Goal: Task Accomplishment & Management: Manage account settings

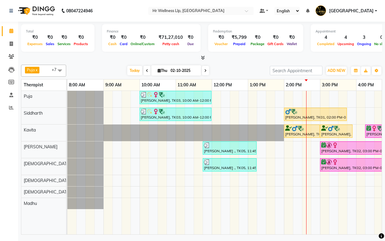
scroll to position [0, 112]
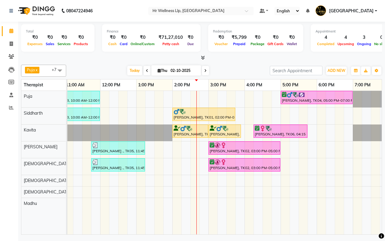
click at [232, 70] on div "Today Thu 02-10-2025" at bounding box center [168, 70] width 198 height 9
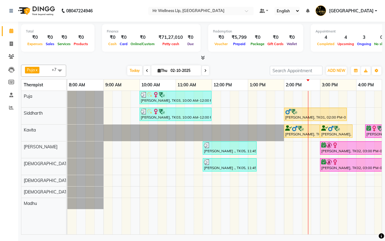
scroll to position [0, 155]
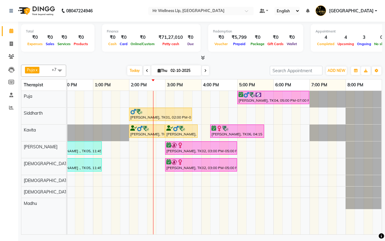
click at [234, 74] on div "Today Thu 02-10-2025" at bounding box center [168, 70] width 198 height 9
click at [232, 70] on div "Today Thu 02-10-2025" at bounding box center [168, 70] width 198 height 9
click at [221, 69] on div "Today Thu 02-10-2025" at bounding box center [168, 70] width 198 height 9
click at [236, 71] on div "Today Thu 02-10-2025" at bounding box center [168, 70] width 198 height 9
click at [205, 69] on icon at bounding box center [205, 71] width 2 height 4
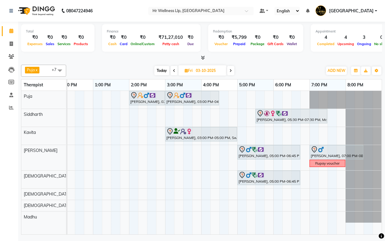
click at [161, 71] on span "Today" at bounding box center [161, 70] width 15 height 9
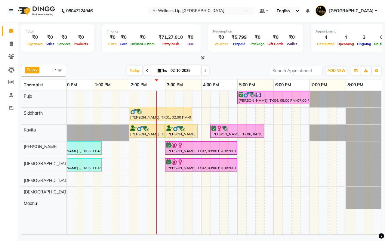
click at [205, 69] on icon at bounding box center [205, 71] width 2 height 4
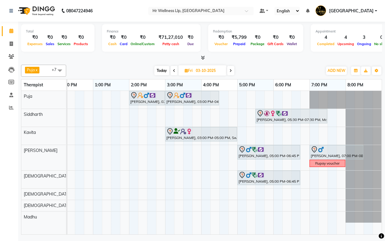
click at [162, 71] on span "Today" at bounding box center [161, 70] width 15 height 9
type input "02-10-2025"
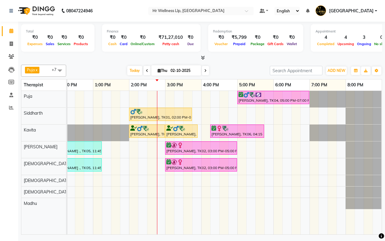
click at [234, 71] on div "Today Thu 02-10-2025" at bounding box center [168, 70] width 198 height 9
click at [234, 70] on div "Today Thu 02-10-2025" at bounding box center [168, 70] width 198 height 9
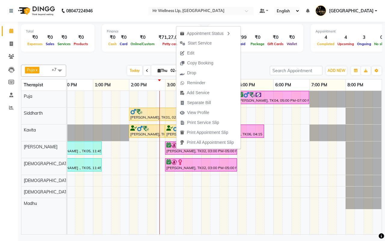
click at [252, 72] on div "Today Thu 02-10-2025" at bounding box center [168, 70] width 198 height 9
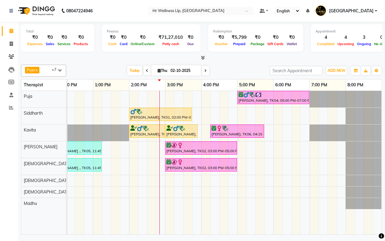
click at [235, 70] on div "Today Thu 02-10-2025" at bounding box center [168, 70] width 198 height 9
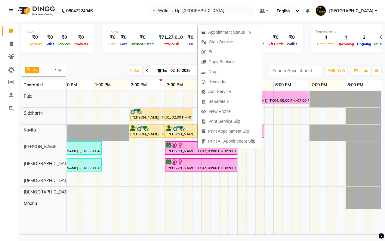
click at [294, 60] on div at bounding box center [201, 58] width 361 height 6
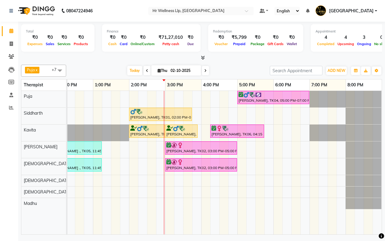
click at [234, 71] on div "Today Thu 02-10-2025" at bounding box center [168, 70] width 198 height 9
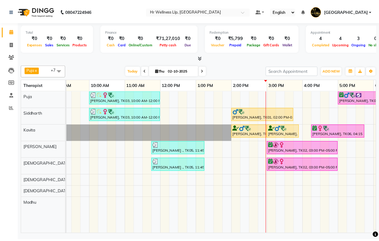
scroll to position [0, 45]
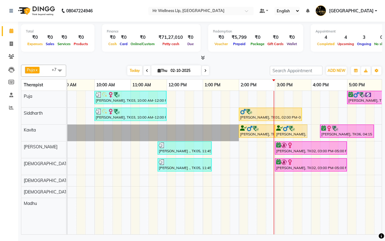
click at [234, 71] on div "Today Thu 02-10-2025" at bounding box center [168, 70] width 198 height 9
click at [12, 57] on icon at bounding box center [11, 56] width 6 height 5
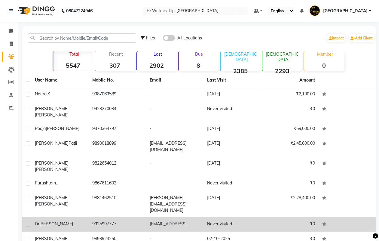
click at [166, 217] on td "gaikwadmonika0803@gmai.coml" at bounding box center [174, 224] width 57 height 15
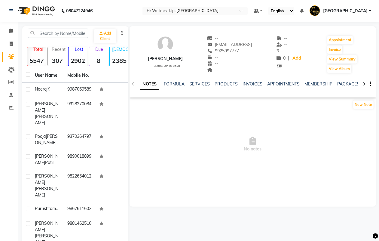
click at [365, 83] on icon at bounding box center [364, 84] width 3 height 4
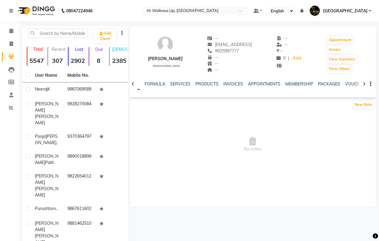
click at [365, 83] on icon at bounding box center [364, 84] width 3 height 4
click at [347, 84] on link "VOUCHERS" at bounding box center [348, 83] width 24 height 5
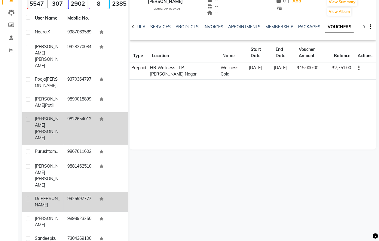
scroll to position [66, 0]
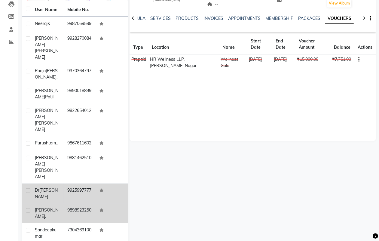
click at [74, 203] on td "9898923250" at bounding box center [80, 213] width 32 height 20
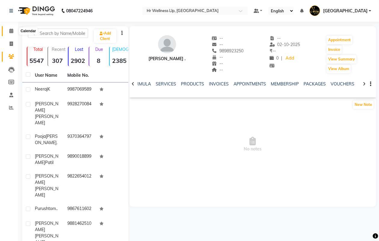
click at [11, 30] on icon at bounding box center [11, 31] width 4 height 5
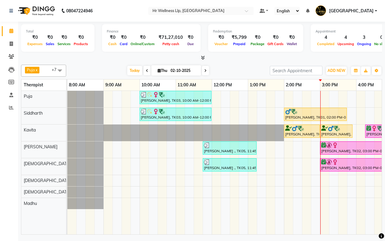
click at [233, 71] on div "Today Thu 02-10-2025" at bounding box center [168, 70] width 198 height 9
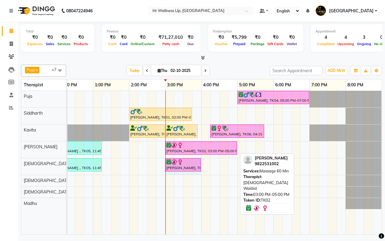
drag, startPoint x: 237, startPoint y: 165, endPoint x: 199, endPoint y: 166, distance: 37.6
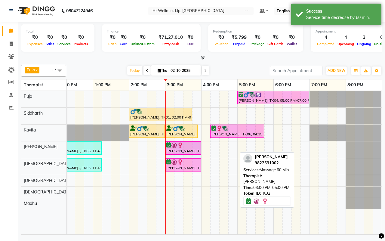
drag, startPoint x: 235, startPoint y: 146, endPoint x: 199, endPoint y: 149, distance: 36.3
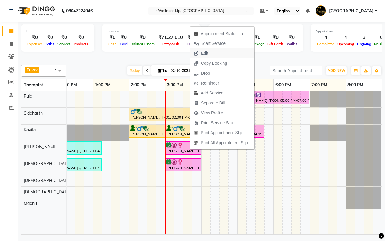
click at [207, 54] on span "Edit" at bounding box center [204, 53] width 7 height 6
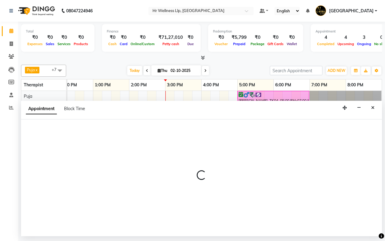
select select "tentative"
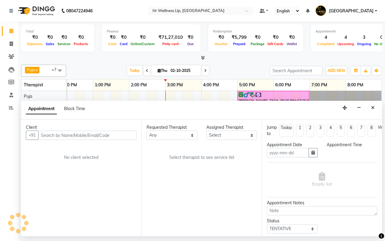
type input "02-10-2025"
select select "confirm booking"
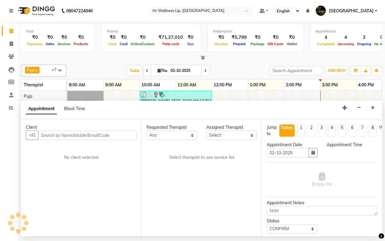
select select "85702"
select select "900"
select select "1342"
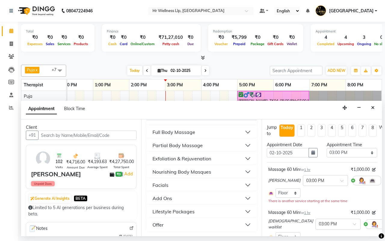
scroll to position [124, 0]
click at [169, 198] on div "Add Ons" at bounding box center [162, 198] width 20 height 7
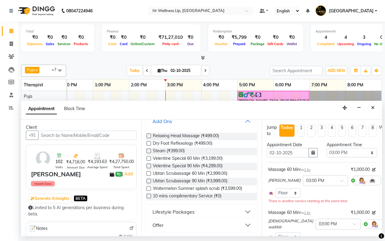
scroll to position [199, 0]
click at [148, 198] on label at bounding box center [148, 195] width 5 height 5
click at [148, 198] on input "checkbox" at bounding box center [148, 196] width 4 height 4
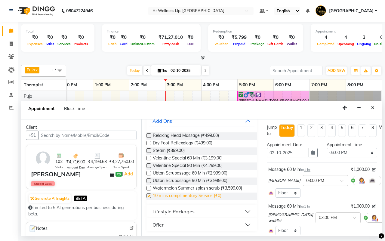
checkbox input "false"
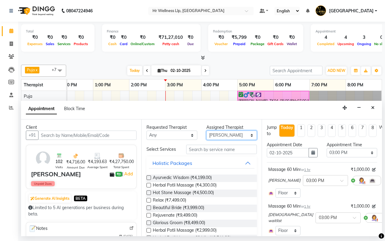
click at [220, 136] on select "Select Female waitlist Female waitlist 1 Kavita Kevin Lucy Madhu Male waitlist …" at bounding box center [231, 135] width 51 height 9
select select "19727"
click at [206, 131] on select "Select Female waitlist Female waitlist 1 Kavita Kevin Lucy Madhu Male waitlist …" at bounding box center [231, 135] width 51 height 9
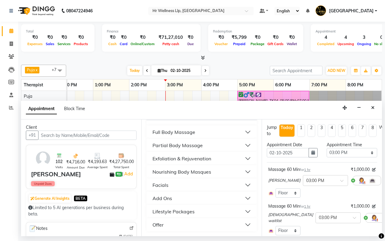
scroll to position [124, 0]
click at [171, 133] on div "Full Body Massage" at bounding box center [173, 131] width 43 height 7
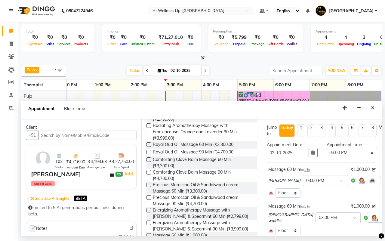
scroll to position [350, 0]
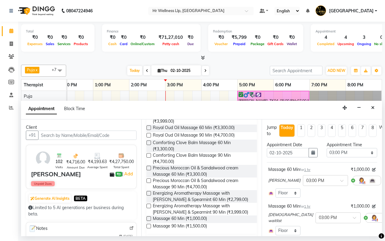
click at [148, 221] on label at bounding box center [148, 218] width 5 height 5
click at [148, 221] on input "checkbox" at bounding box center [148, 219] width 4 height 4
checkbox input "false"
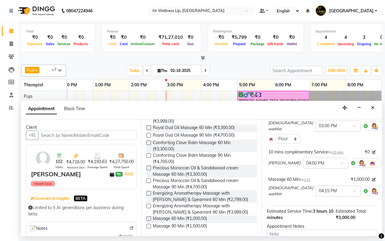
scroll to position [113, 0]
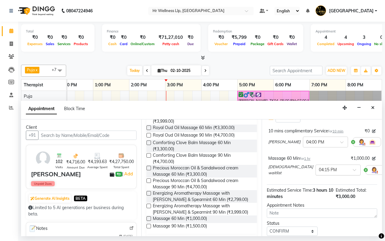
click at [353, 169] on span at bounding box center [357, 171] width 8 height 6
click at [316, 183] on div "04:00 PM" at bounding box center [338, 184] width 45 height 11
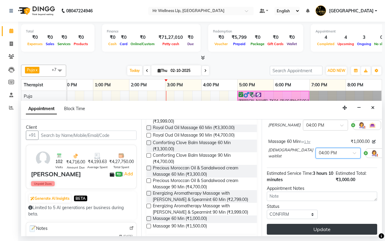
scroll to position [145, 0]
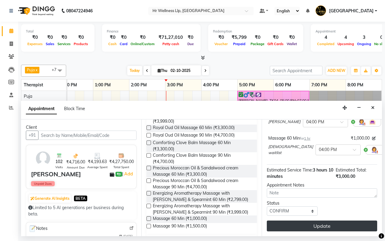
click at [315, 220] on button "Update" at bounding box center [322, 225] width 110 height 11
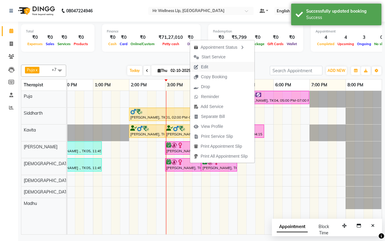
click at [204, 66] on span "Edit" at bounding box center [204, 67] width 7 height 6
select select "tentative"
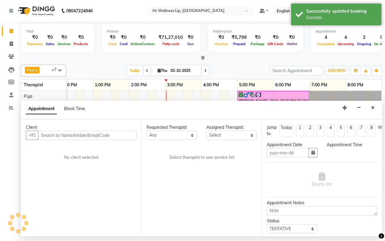
type input "02-10-2025"
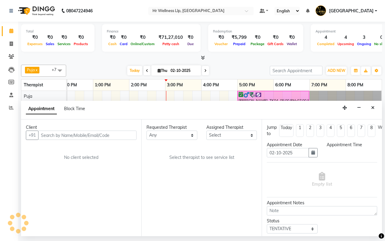
select select "confirm booking"
select select "900"
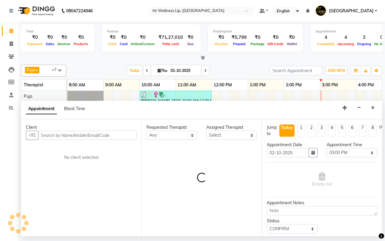
select select "19727"
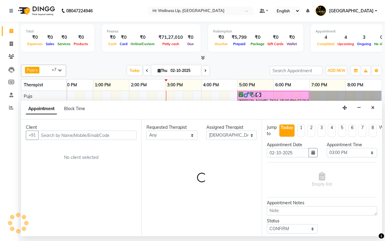
select select "1342"
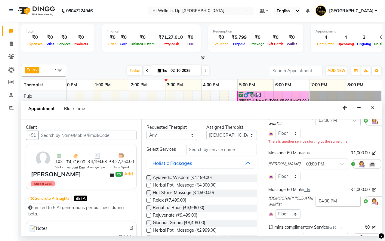
scroll to position [75, 0]
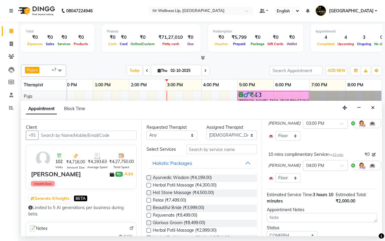
scroll to position [131, 0]
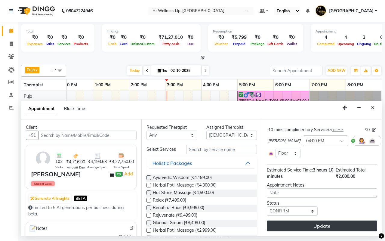
click at [319, 220] on button "Update" at bounding box center [322, 225] width 110 height 11
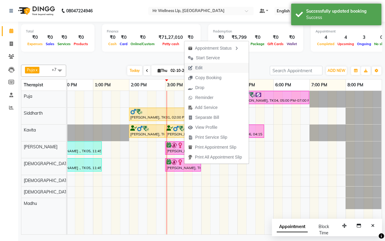
click at [199, 67] on span "Edit" at bounding box center [198, 68] width 7 height 6
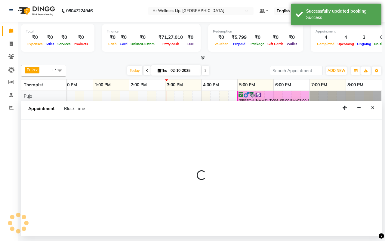
select select "tentative"
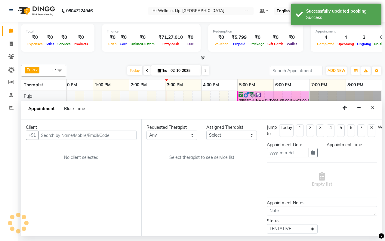
type input "02-10-2025"
select select "confirm booking"
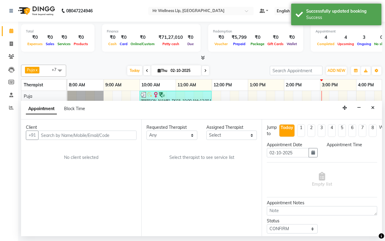
select select "900"
select select "85702"
select select "1342"
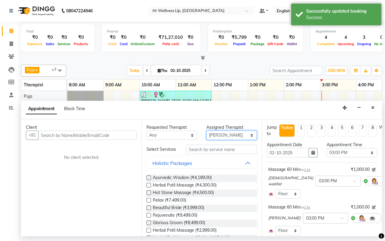
click at [224, 136] on select "Select Female waitlist Female waitlist 1 Kavita Kevin Lucy Madhu Male waitlist …" at bounding box center [231, 135] width 51 height 9
select select "19727"
click at [206, 131] on select "Select Female waitlist Female waitlist 1 Kavita Kevin Lucy Madhu Male waitlist …" at bounding box center [231, 135] width 51 height 9
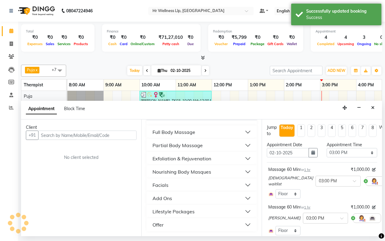
scroll to position [0, 155]
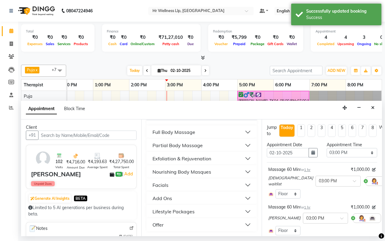
click at [174, 199] on button "Add Ons" at bounding box center [202, 198] width 106 height 11
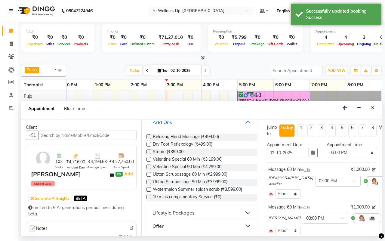
scroll to position [202, 0]
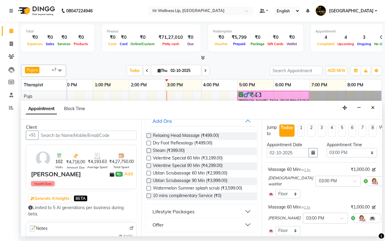
click at [148, 195] on label at bounding box center [148, 195] width 5 height 5
click at [148, 195] on input "checkbox" at bounding box center [148, 196] width 4 height 4
checkbox input "false"
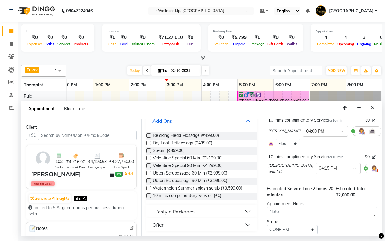
scroll to position [148, 0]
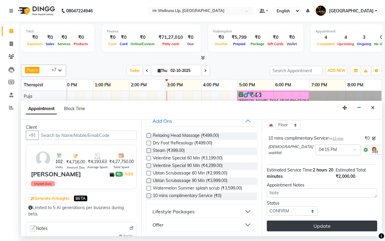
click at [319, 220] on button "Update" at bounding box center [322, 225] width 110 height 11
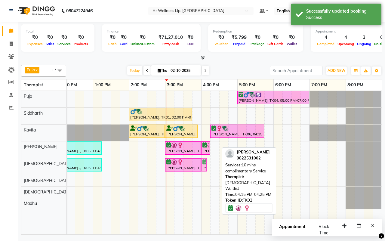
drag, startPoint x: 214, startPoint y: 164, endPoint x: 208, endPoint y: 166, distance: 6.3
click at [208, 166] on div "Anjali Trivedi, TK03, 10:00 AM-12:00 PM, Massage 90 Min Paiman Aghasi, TK04, 05…" at bounding box center [146, 162] width 469 height 143
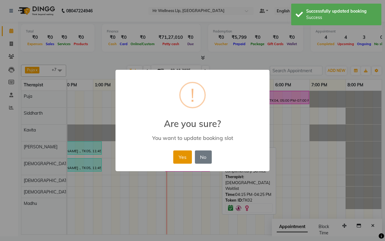
click at [181, 157] on button "Yes" at bounding box center [182, 156] width 18 height 13
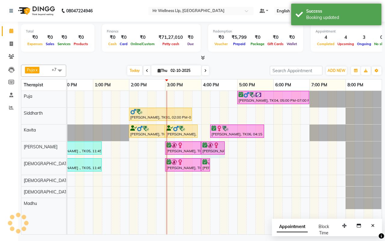
drag, startPoint x: 210, startPoint y: 145, endPoint x: 225, endPoint y: 147, distance: 15.4
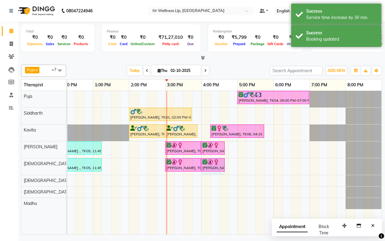
drag, startPoint x: 209, startPoint y: 163, endPoint x: 223, endPoint y: 165, distance: 14.0
click at [235, 70] on div "Today Thu 02-10-2025" at bounding box center [168, 70] width 198 height 9
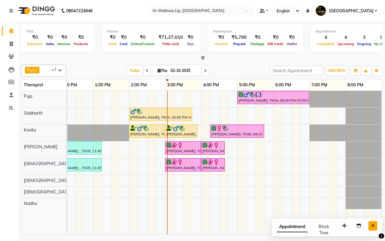
click at [374, 226] on icon "Close" at bounding box center [372, 225] width 3 height 4
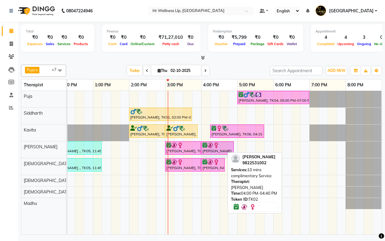
drag, startPoint x: 223, startPoint y: 143, endPoint x: 229, endPoint y: 145, distance: 6.5
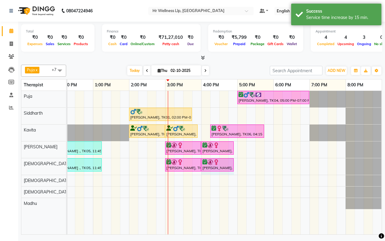
drag, startPoint x: 223, startPoint y: 164, endPoint x: 229, endPoint y: 164, distance: 5.4
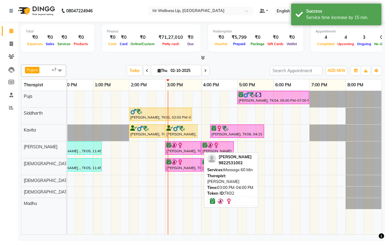
click at [176, 149] on div "[PERSON_NAME], TK02, 03:00 PM-04:00 PM, Massage 60 Min" at bounding box center [183, 147] width 35 height 11
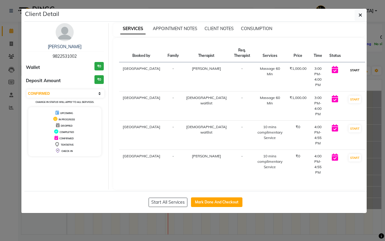
click at [349, 70] on button "START" at bounding box center [355, 70] width 12 height 8
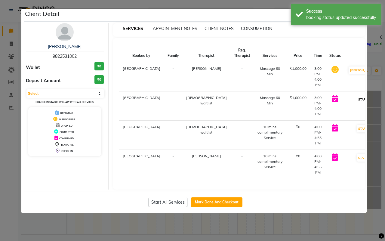
click at [357, 96] on button "START" at bounding box center [363, 100] width 12 height 8
click at [357, 125] on button "START" at bounding box center [363, 129] width 12 height 8
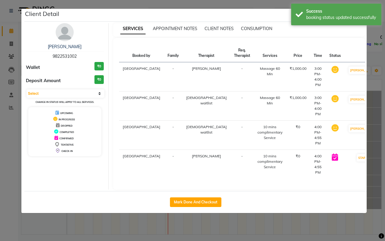
click at [357, 154] on button "START" at bounding box center [363, 158] width 12 height 8
select select "1"
click at [291, 41] on div "Booked by Family Therapist Req. Therapist Services Price Time Status Koregaon P…" at bounding box center [239, 114] width 252 height 152
click at [299, 14] on div "Success booking status updated successfully" at bounding box center [336, 15] width 90 height 22
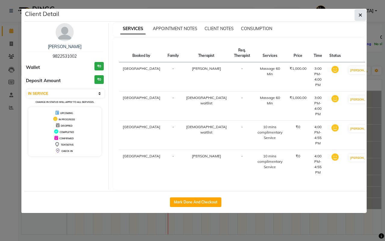
click at [360, 14] on icon "button" at bounding box center [360, 15] width 4 height 5
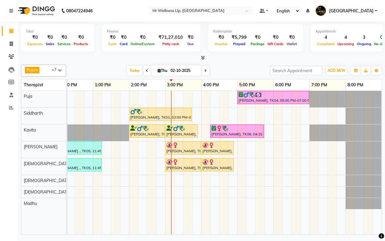
click at [236, 71] on div "Today Thu 02-10-2025" at bounding box center [168, 70] width 198 height 9
click at [235, 71] on div "Today Thu 02-10-2025" at bounding box center [168, 70] width 198 height 9
click at [234, 70] on div "Today Thu 02-10-2025" at bounding box center [168, 70] width 198 height 9
click at [221, 69] on div "Today Thu 02-10-2025" at bounding box center [168, 70] width 198 height 9
click at [234, 70] on div "Today Thu 02-10-2025" at bounding box center [168, 70] width 198 height 9
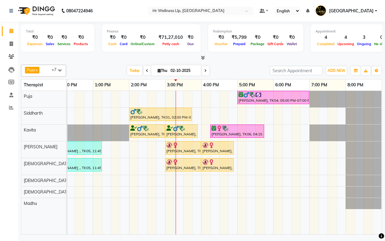
click at [234, 70] on div "Today Thu 02-10-2025" at bounding box center [168, 70] width 198 height 9
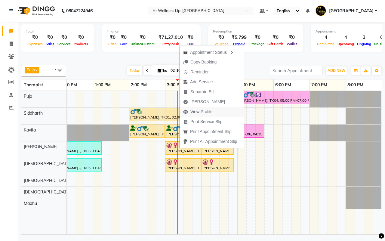
click at [201, 112] on span "View Profile" at bounding box center [201, 112] width 22 height 6
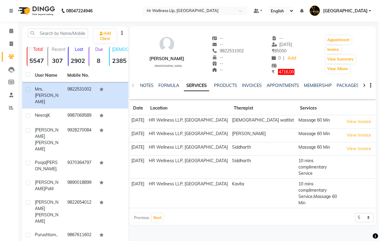
click at [364, 83] on icon at bounding box center [364, 85] width 3 height 4
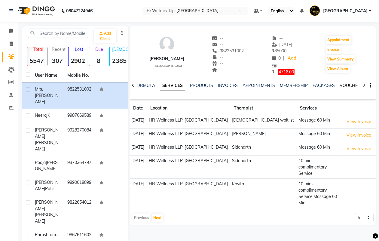
click at [351, 85] on link "VOUCHERS" at bounding box center [352, 85] width 24 height 5
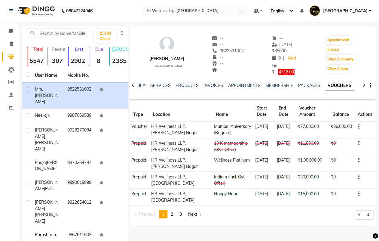
drag, startPoint x: 241, startPoint y: 69, endPoint x: 214, endPoint y: 64, distance: 27.4
click at [241, 69] on div "--" at bounding box center [228, 70] width 32 height 6
click at [11, 31] on icon at bounding box center [11, 31] width 4 height 5
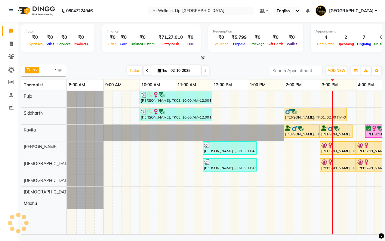
click at [244, 69] on div "Today Thu 02-10-2025" at bounding box center [168, 70] width 198 height 9
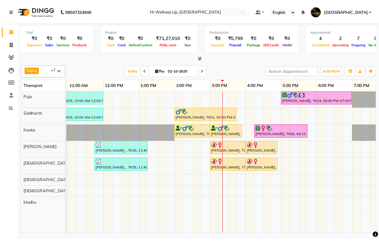
scroll to position [0, 114]
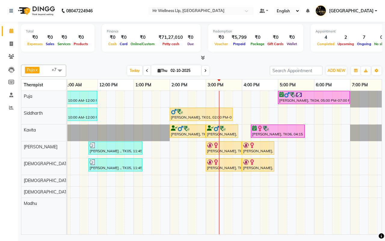
click at [237, 69] on div "Today Thu 02-10-2025" at bounding box center [168, 70] width 198 height 9
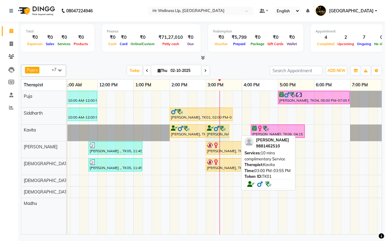
drag, startPoint x: 238, startPoint y: 130, endPoint x: 229, endPoint y: 132, distance: 8.9
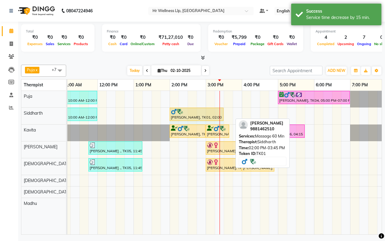
drag, startPoint x: 232, startPoint y: 111, endPoint x: 223, endPoint y: 113, distance: 8.6
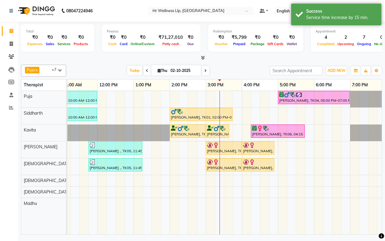
click at [235, 71] on div "Today Thu 02-10-2025" at bounding box center [168, 70] width 198 height 9
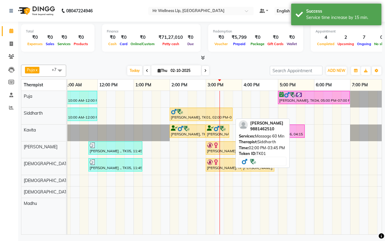
click at [193, 116] on div "[PERSON_NAME], TK01, 02:00 PM-03:45 PM, Massage 60 Min" at bounding box center [201, 114] width 62 height 11
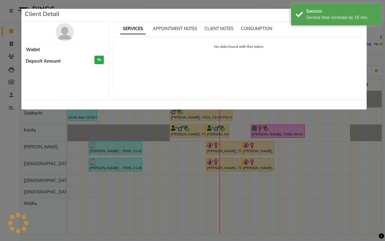
select select "1"
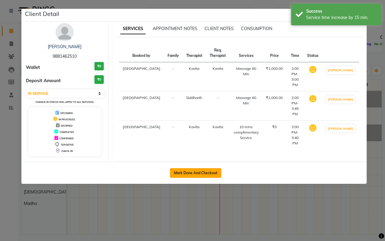
click at [194, 168] on button "Mark Done And Checkout" at bounding box center [195, 173] width 51 height 10
select select "service"
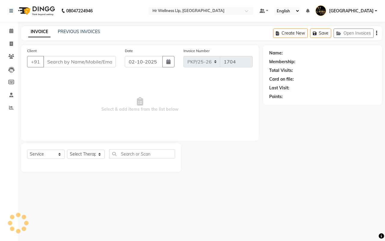
type input "9881462510"
select select "19506"
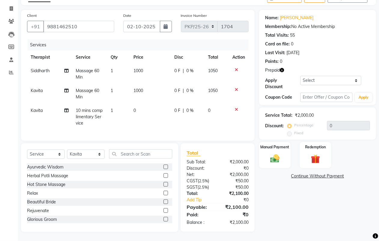
scroll to position [41, 0]
click at [316, 154] on img at bounding box center [315, 159] width 15 height 12
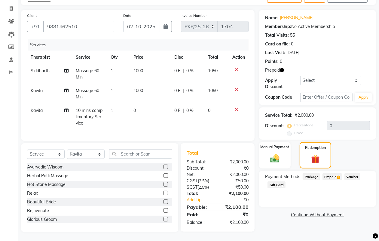
click at [330, 173] on span "Prepaid 1" at bounding box center [333, 176] width 20 height 7
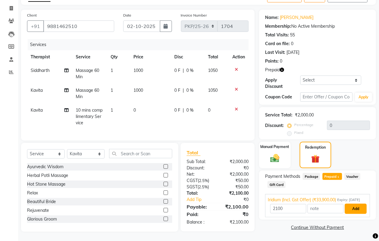
click at [356, 211] on button "Add" at bounding box center [356, 209] width 22 height 10
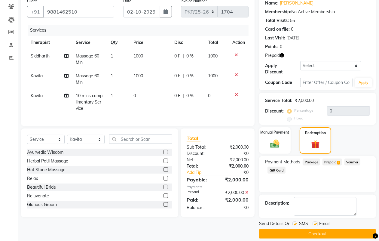
scroll to position [57, 0]
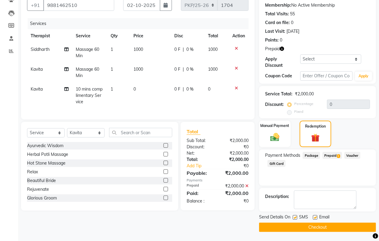
click at [316, 227] on button "Checkout" at bounding box center [317, 227] width 117 height 9
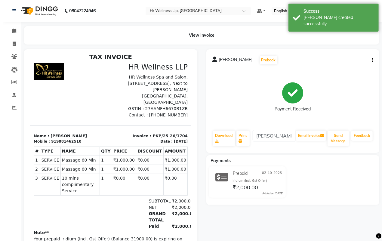
scroll to position [11, 0]
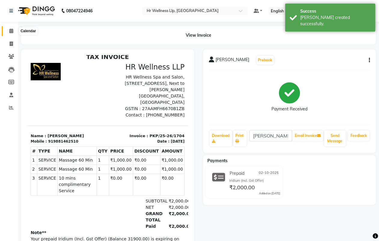
click at [11, 30] on icon at bounding box center [11, 31] width 4 height 5
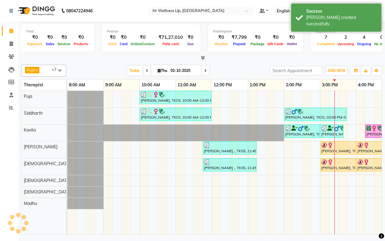
click at [235, 70] on div "Today Thu 02-10-2025" at bounding box center [168, 70] width 198 height 9
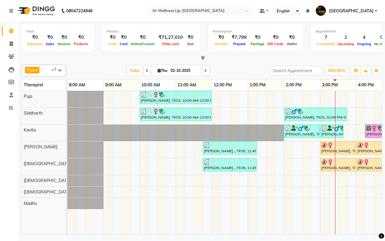
click at [177, 71] on input "02-10-2025" at bounding box center [184, 70] width 30 height 9
select select "10"
select select "2025"
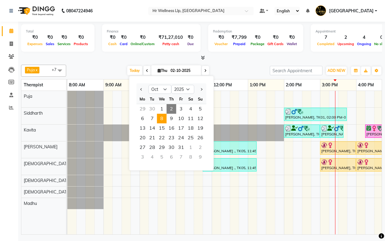
click at [162, 118] on span "8" at bounding box center [162, 119] width 10 height 10
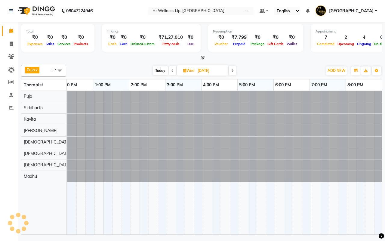
scroll to position [0, 155]
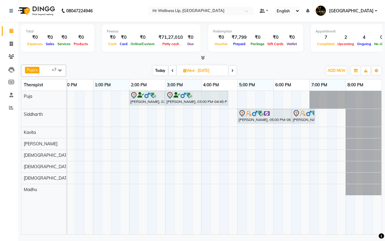
click at [278, 70] on div "Today Wed 08-10-2025" at bounding box center [194, 70] width 250 height 9
click at [158, 69] on span "Today" at bounding box center [160, 70] width 15 height 9
type input "02-10-2025"
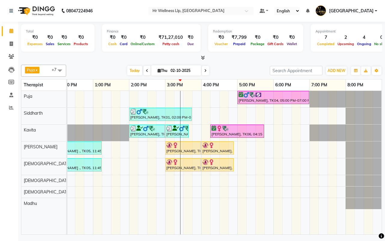
click at [236, 70] on div "Today Thu 02-10-2025" at bounding box center [168, 70] width 198 height 9
click at [178, 70] on input "02-10-2025" at bounding box center [184, 70] width 30 height 9
select select "10"
select select "2025"
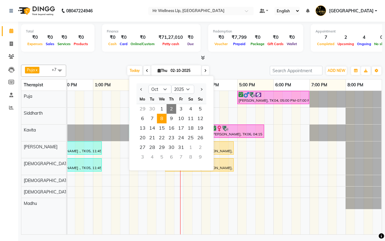
click at [161, 118] on span "8" at bounding box center [162, 119] width 10 height 10
type input "08-10-2025"
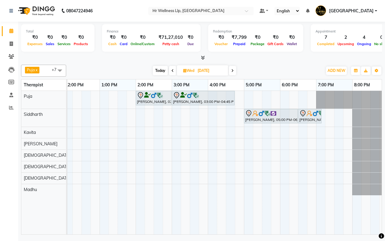
scroll to position [0, 149]
click at [172, 118] on div "Parul Panchasara, 02:00 PM-03:00 PM, Swedish Massage with Wintergreen, Bayleaf …" at bounding box center [152, 162] width 469 height 143
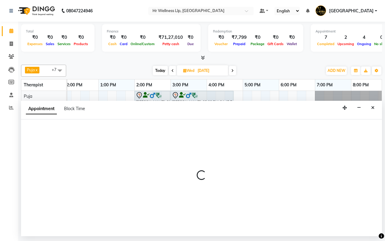
select select "16489"
select select "900"
select select "tentative"
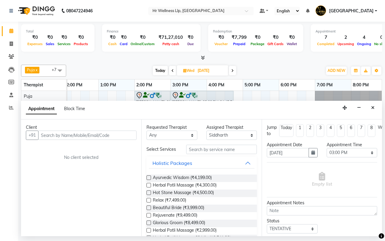
click at [83, 135] on input "text" at bounding box center [87, 135] width 98 height 9
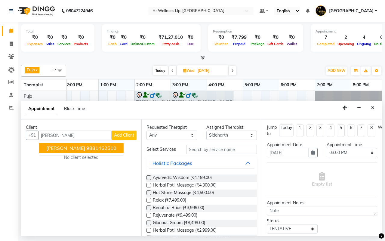
click at [73, 149] on span "Mouli Gupta" at bounding box center [65, 148] width 39 height 6
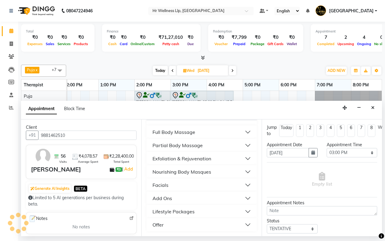
scroll to position [124, 0]
type input "9881462510"
click at [175, 131] on div "Full Body Massage" at bounding box center [173, 131] width 43 height 7
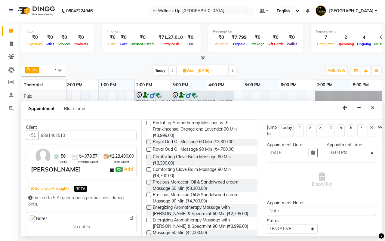
scroll to position [350, 0]
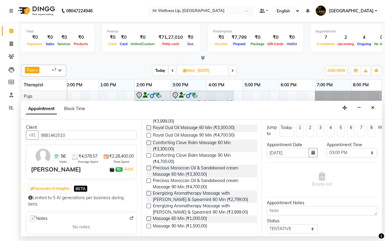
click at [148, 221] on label at bounding box center [148, 218] width 5 height 5
click at [148, 221] on input "checkbox" at bounding box center [148, 219] width 4 height 4
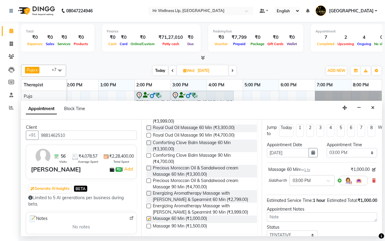
checkbox input "false"
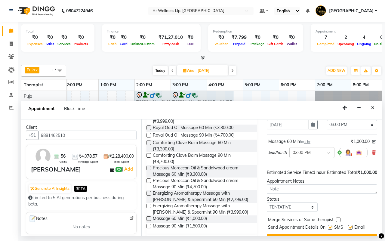
scroll to position [54, 0]
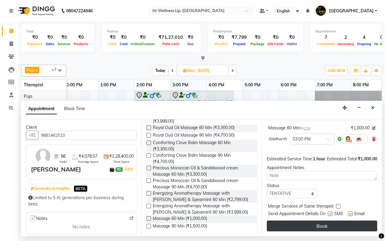
click at [317, 220] on button "Book" at bounding box center [322, 225] width 110 height 11
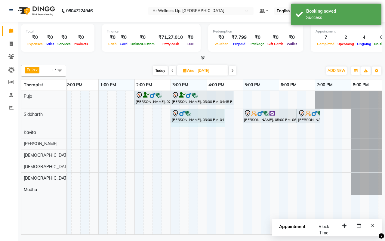
drag, startPoint x: 205, startPoint y: 115, endPoint x: 218, endPoint y: 117, distance: 13.2
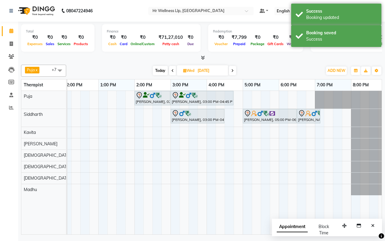
click at [201, 70] on input "08-10-2025" at bounding box center [211, 70] width 30 height 9
select select "10"
select select "2025"
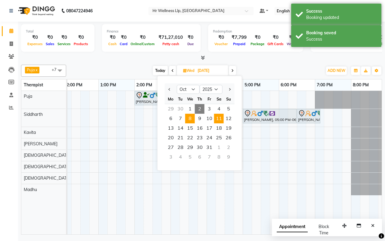
click at [218, 119] on span "11" at bounding box center [219, 119] width 10 height 10
type input "11-10-2025"
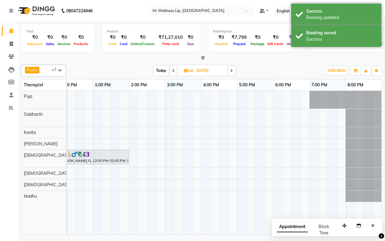
scroll to position [0, 0]
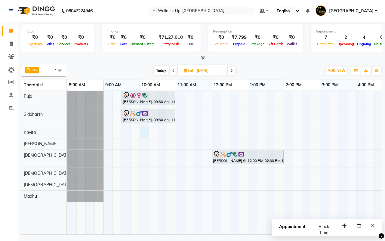
click at [141, 132] on div "Willke brigitte, 09:30 AM-11:00 AM, Radiating Aromatherapy Massage with Frankin…" at bounding box center [301, 162] width 469 height 143
select select "19506"
select select "tentative"
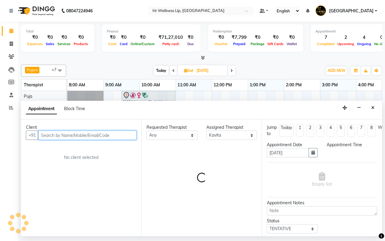
select select "600"
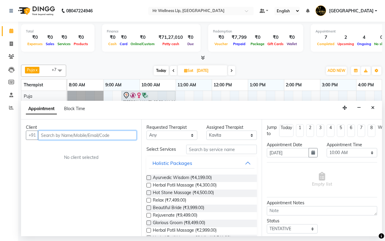
click at [83, 135] on input "text" at bounding box center [87, 135] width 98 height 9
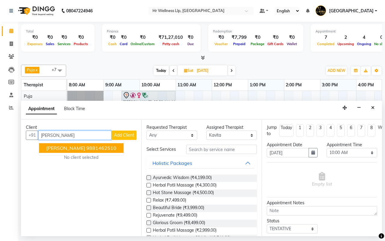
click at [86, 149] on ngb-highlight "9881462510" at bounding box center [101, 148] width 30 height 6
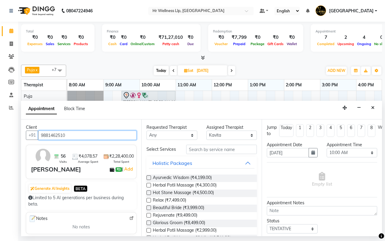
scroll to position [124, 0]
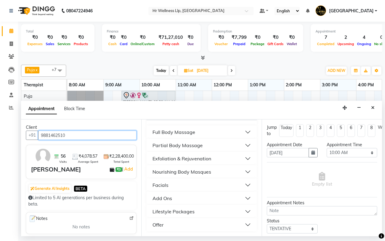
type input "9881462510"
click at [181, 131] on div "Full Body Massage" at bounding box center [173, 131] width 43 height 7
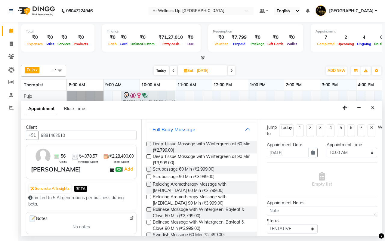
scroll to position [387, 0]
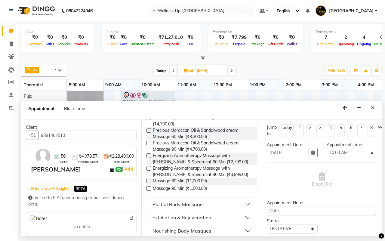
click at [148, 191] on label at bounding box center [148, 188] width 5 height 5
click at [148, 191] on input "checkbox" at bounding box center [148, 189] width 4 height 4
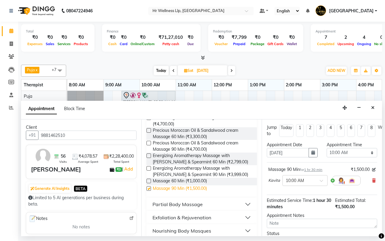
checkbox input "false"
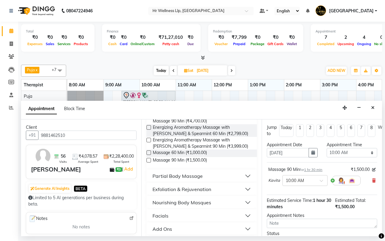
scroll to position [449, 0]
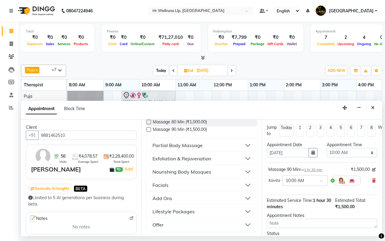
click at [172, 198] on div "Add Ons" at bounding box center [162, 198] width 20 height 7
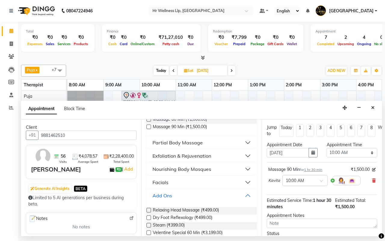
scroll to position [524, 0]
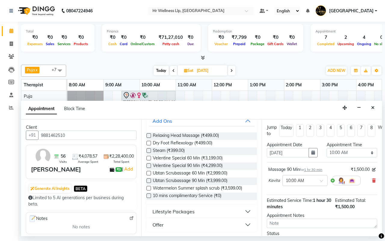
click at [149, 198] on label at bounding box center [148, 195] width 5 height 5
click at [149, 198] on input "checkbox" at bounding box center [148, 196] width 4 height 4
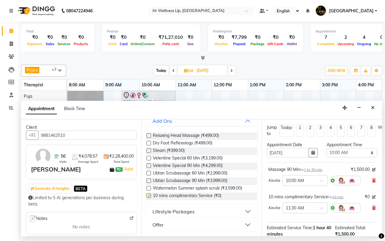
checkbox input "false"
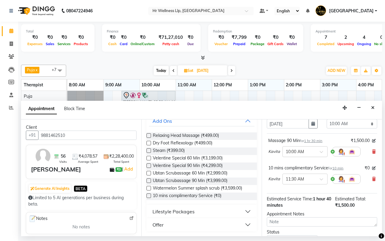
scroll to position [81, 0]
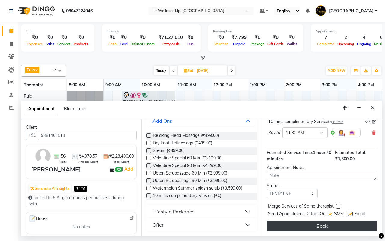
click at [317, 220] on button "Book" at bounding box center [322, 225] width 110 height 11
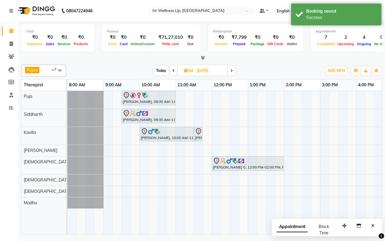
click at [277, 67] on div "Today Sat 11-10-2025" at bounding box center [194, 70] width 250 height 9
click at [160, 71] on span "Today" at bounding box center [161, 70] width 15 height 9
type input "02-10-2025"
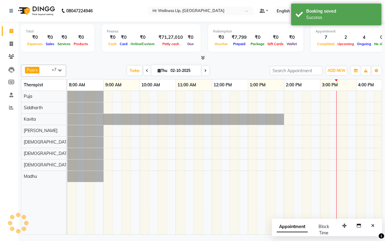
scroll to position [0, 155]
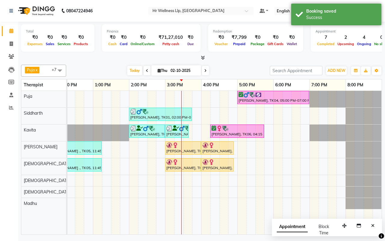
click at [232, 69] on div "Today Thu 02-10-2025" at bounding box center [168, 70] width 198 height 9
click at [177, 71] on input "02-10-2025" at bounding box center [184, 70] width 30 height 9
select select "10"
select select "2025"
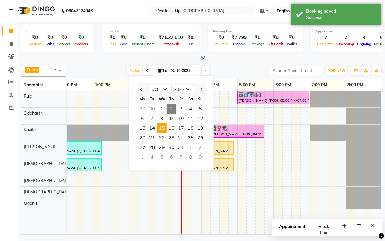
click at [160, 127] on span "15" at bounding box center [162, 128] width 10 height 10
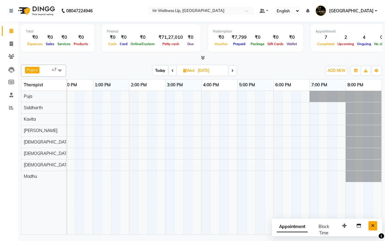
click at [371, 223] on button "Close" at bounding box center [372, 225] width 9 height 9
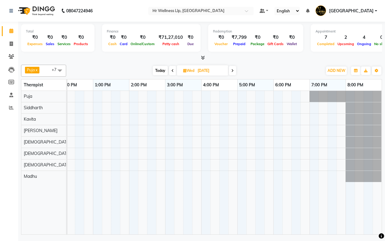
click at [158, 72] on span "Today" at bounding box center [160, 70] width 15 height 9
type input "02-10-2025"
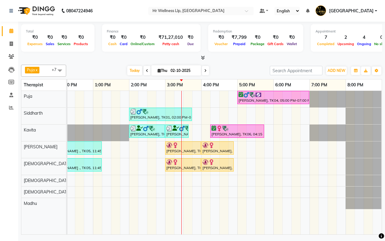
click at [175, 72] on input "02-10-2025" at bounding box center [184, 70] width 30 height 9
select select "10"
select select "2025"
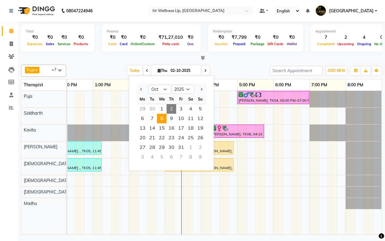
click at [162, 118] on span "8" at bounding box center [162, 119] width 10 height 10
type input "08-10-2025"
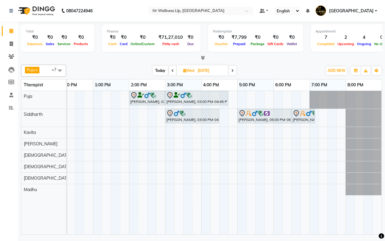
click at [202, 72] on input "08-10-2025" at bounding box center [211, 70] width 30 height 9
select select "10"
select select "2025"
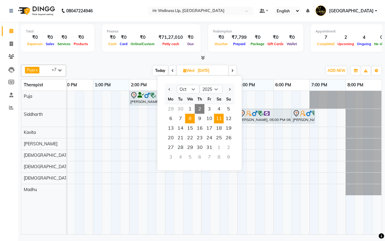
click at [217, 119] on span "11" at bounding box center [219, 119] width 10 height 10
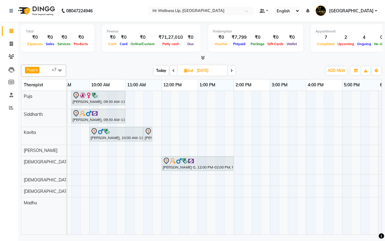
scroll to position [0, 0]
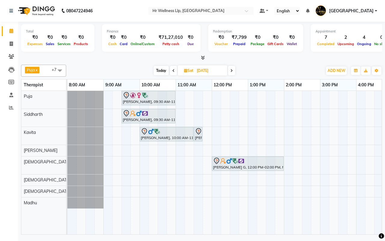
click at [157, 69] on span "Today" at bounding box center [161, 70] width 15 height 9
type input "02-10-2025"
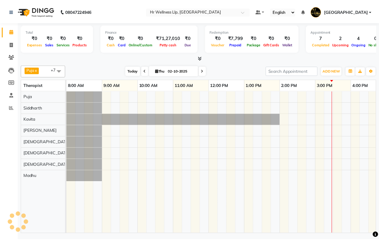
scroll to position [0, 155]
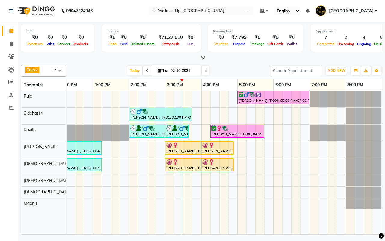
click at [234, 71] on div "Today Thu 02-10-2025" at bounding box center [168, 70] width 198 height 9
click at [237, 72] on div "Today Thu 02-10-2025" at bounding box center [168, 70] width 198 height 9
click at [234, 70] on div "Today Thu 02-10-2025" at bounding box center [168, 70] width 198 height 9
click at [230, 71] on div "Today Thu 02-10-2025" at bounding box center [168, 70] width 198 height 9
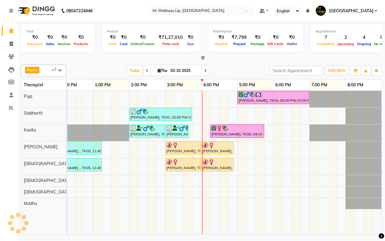
click at [235, 67] on div "Today Thu 02-10-2025" at bounding box center [168, 70] width 198 height 9
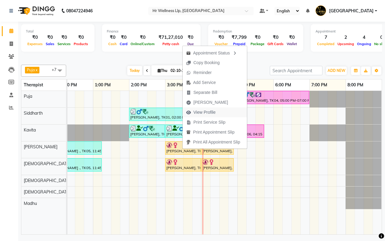
click at [201, 112] on span "View Profile" at bounding box center [204, 112] width 22 height 6
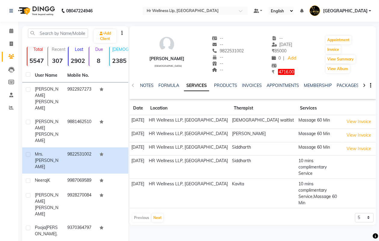
click at [365, 83] on icon at bounding box center [364, 85] width 3 height 4
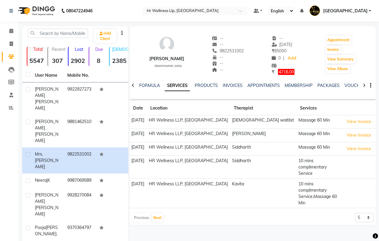
click at [365, 83] on icon at bounding box center [364, 85] width 3 height 4
click at [342, 85] on link "VOUCHERS" at bounding box center [347, 85] width 24 height 5
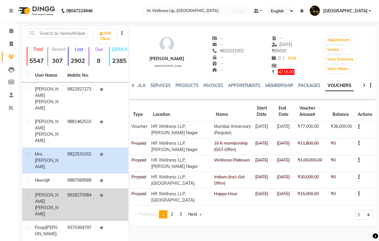
click at [75, 188] on td "9928270084" at bounding box center [80, 204] width 32 height 32
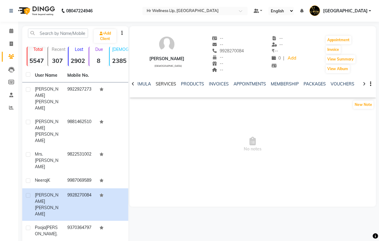
click at [161, 81] on link "SERVICES" at bounding box center [166, 83] width 20 height 5
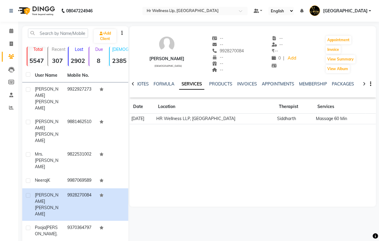
click at [366, 84] on div at bounding box center [364, 84] width 7 height 12
click at [351, 83] on link "VOUCHERS" at bounding box center [357, 83] width 24 height 5
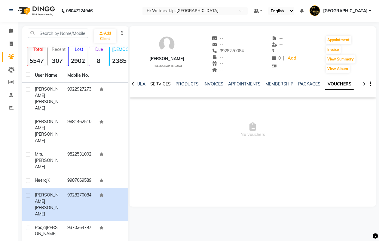
click at [155, 81] on link "SERVICES" at bounding box center [160, 83] width 20 height 5
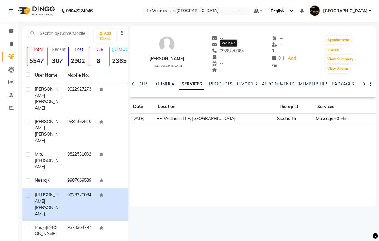
drag, startPoint x: 245, startPoint y: 50, endPoint x: 222, endPoint y: 52, distance: 23.8
click at [222, 52] on span "9928270084" at bounding box center [228, 50] width 32 height 5
copy span "9928270084"
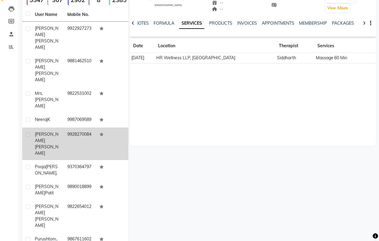
scroll to position [66, 0]
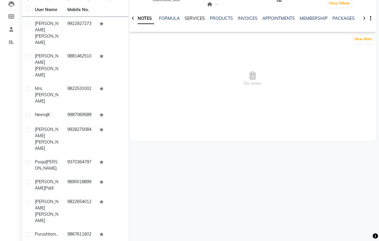
click at [193, 17] on link "SERVICES" at bounding box center [195, 18] width 20 height 5
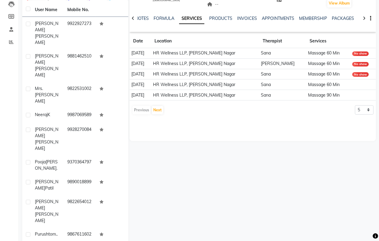
click at [366, 17] on div at bounding box center [364, 18] width 7 height 12
click at [344, 17] on link "VOUCHERS" at bounding box center [352, 18] width 24 height 5
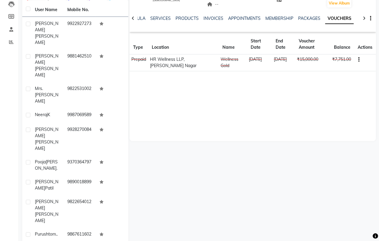
click at [318, 84] on div "Dr Kamlesh Gadhia male -- gaikwadmonika0803@gmai.coml 9925997777 -- -- -- -- --…" at bounding box center [253, 51] width 247 height 180
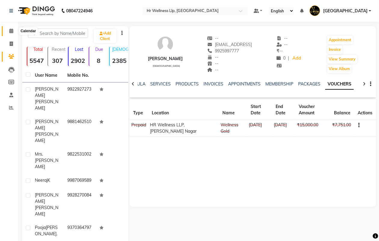
click at [11, 31] on icon at bounding box center [11, 31] width 4 height 5
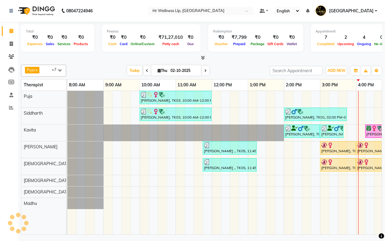
scroll to position [0, 155]
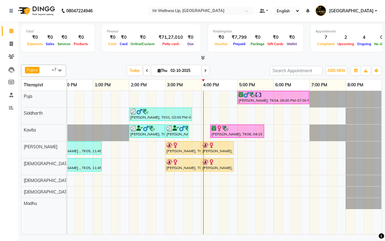
click at [237, 70] on div "Today Thu 02-10-2025" at bounding box center [168, 70] width 198 height 9
click at [235, 71] on div "Today Thu 02-10-2025" at bounding box center [168, 70] width 198 height 9
click at [11, 56] on icon at bounding box center [11, 56] width 6 height 5
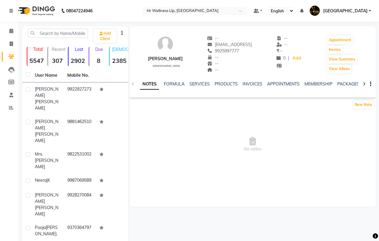
click at [364, 82] on icon at bounding box center [364, 84] width 3 height 4
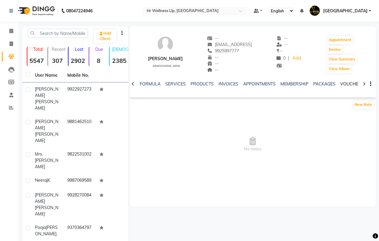
click at [344, 82] on link "VOUCHERS" at bounding box center [352, 83] width 24 height 5
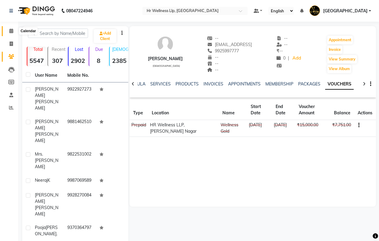
click at [11, 30] on icon at bounding box center [11, 31] width 4 height 5
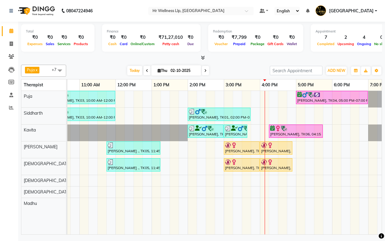
scroll to position [0, 99]
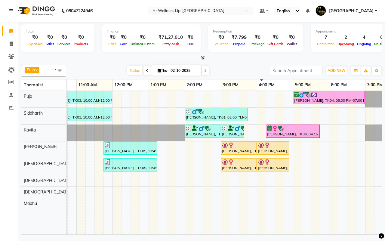
click at [205, 71] on icon at bounding box center [205, 71] width 2 height 4
type input "03-10-2025"
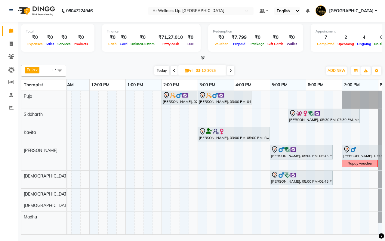
scroll to position [0, 123]
click at [271, 71] on div "Today Fri 03-10-2025" at bounding box center [194, 70] width 250 height 9
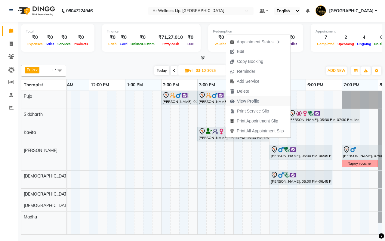
click at [244, 101] on span "View Profile" at bounding box center [248, 101] width 22 height 6
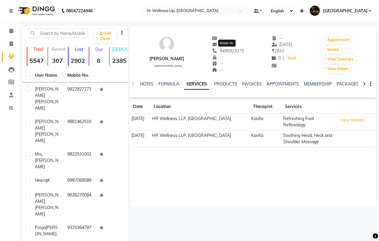
drag, startPoint x: 244, startPoint y: 51, endPoint x: 218, endPoint y: 50, distance: 25.6
click at [218, 50] on span "9495923373" at bounding box center [228, 50] width 32 height 5
copy span "9495923373"
click at [9, 31] on icon at bounding box center [11, 31] width 4 height 5
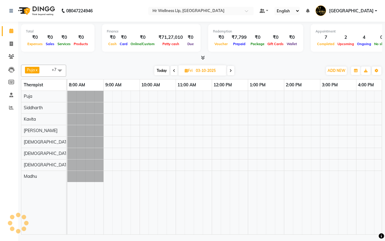
scroll to position [0, 155]
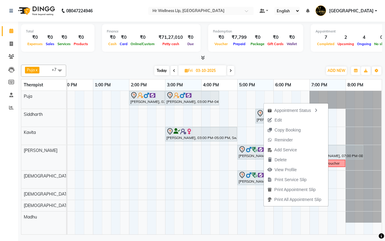
click at [280, 67] on div "Today Fri 03-10-2025" at bounding box center [194, 70] width 250 height 9
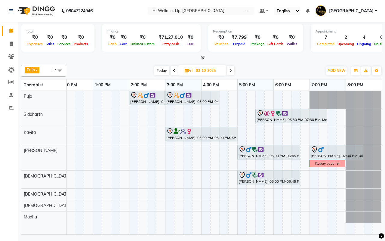
click at [274, 69] on div "Today Fri 03-10-2025" at bounding box center [194, 70] width 250 height 9
click at [161, 71] on span "Today" at bounding box center [161, 70] width 15 height 9
type input "02-10-2025"
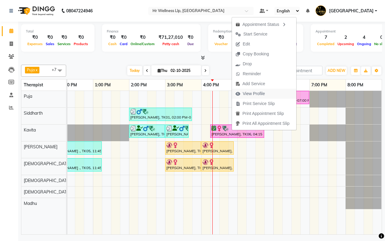
click at [251, 94] on span "View Profile" at bounding box center [254, 94] width 22 height 6
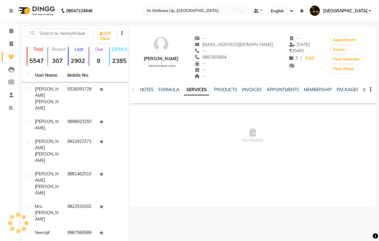
click at [365, 89] on icon at bounding box center [364, 90] width 3 height 4
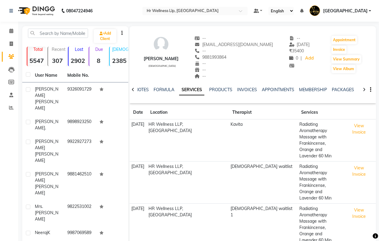
click at [365, 89] on icon at bounding box center [364, 90] width 3 height 4
click at [349, 88] on link "VOUCHERS" at bounding box center [352, 89] width 24 height 5
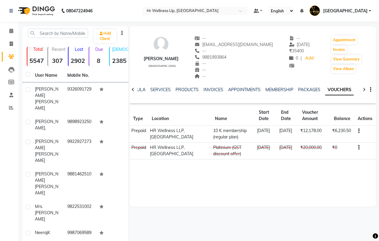
click at [237, 78] on div "--" at bounding box center [234, 76] width 78 height 6
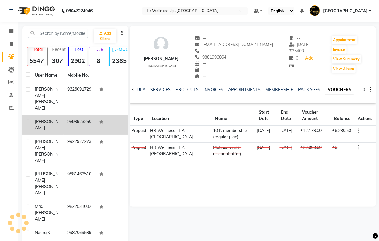
click at [71, 115] on td "9898923250" at bounding box center [80, 125] width 32 height 20
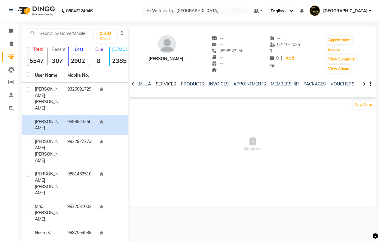
click at [161, 85] on link "SERVICES" at bounding box center [166, 83] width 20 height 5
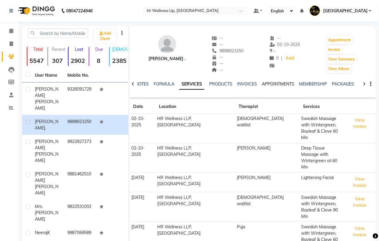
click at [278, 83] on link "APPOINTMENTS" at bounding box center [278, 83] width 32 height 5
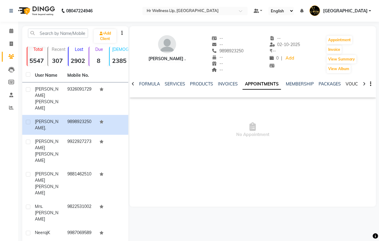
click at [350, 83] on link "VOUCHERS" at bounding box center [358, 83] width 24 height 5
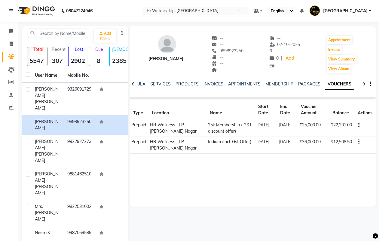
click at [191, 102] on th "Location" at bounding box center [177, 110] width 58 height 20
click at [11, 30] on icon at bounding box center [11, 31] width 4 height 5
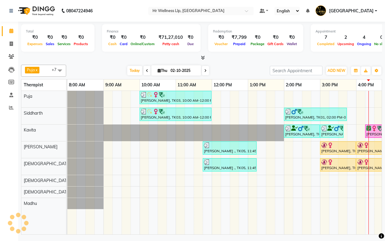
scroll to position [0, 155]
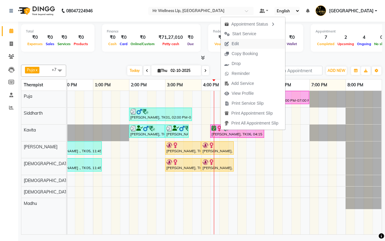
click at [238, 44] on span "Edit" at bounding box center [235, 44] width 7 height 6
select select "confirm booking"
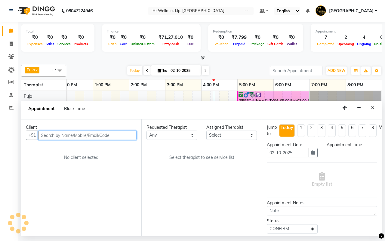
select select "19506"
select select "975"
select select "1342"
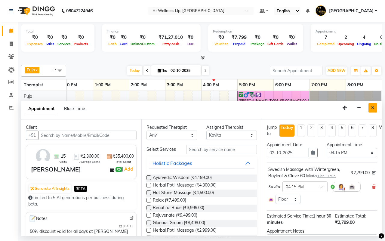
click at [372, 107] on icon "Close" at bounding box center [372, 108] width 3 height 4
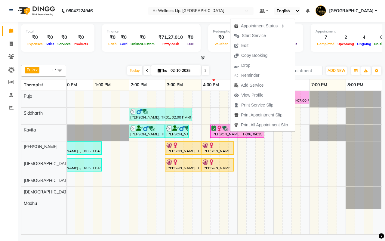
click at [220, 69] on div "Today Thu 02-10-2025" at bounding box center [168, 70] width 198 height 9
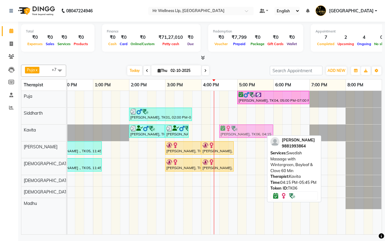
drag, startPoint x: 222, startPoint y: 133, endPoint x: 227, endPoint y: 134, distance: 5.5
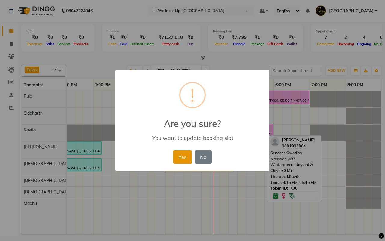
click at [183, 155] on button "Yes" at bounding box center [182, 156] width 18 height 13
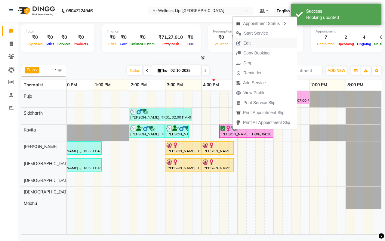
click at [247, 44] on span "Edit" at bounding box center [246, 43] width 7 height 6
select select "tentative"
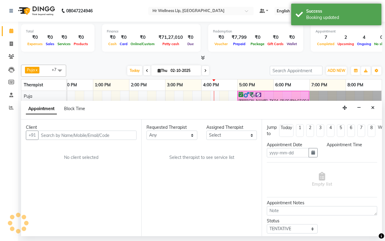
type input "02-10-2025"
select select "confirm booking"
select select "990"
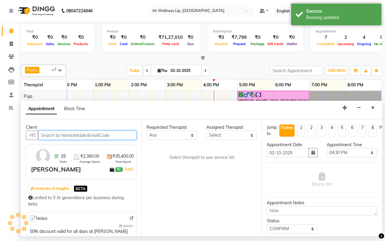
select select "19506"
select select "1342"
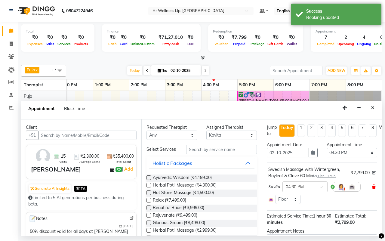
click at [372, 187] on icon at bounding box center [374, 187] width 4 height 4
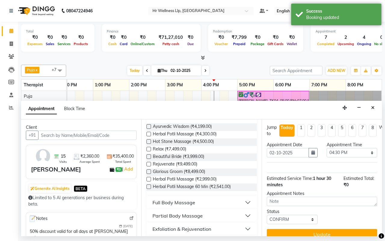
scroll to position [124, 0]
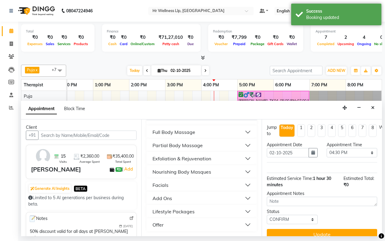
click at [171, 131] on div "Full Body Massage" at bounding box center [173, 131] width 43 height 7
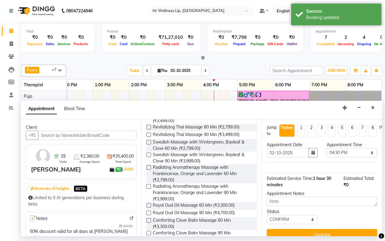
scroll to position [275, 0]
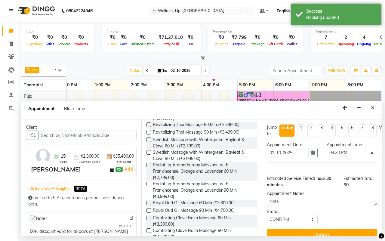
click at [147, 167] on label at bounding box center [148, 165] width 5 height 5
click at [147, 168] on input "checkbox" at bounding box center [148, 166] width 4 height 4
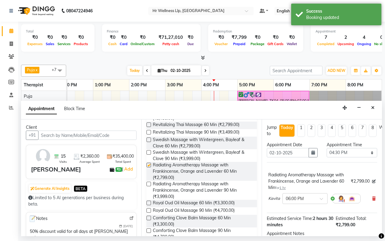
checkbox input "false"
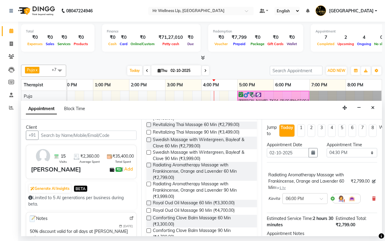
scroll to position [38, 0]
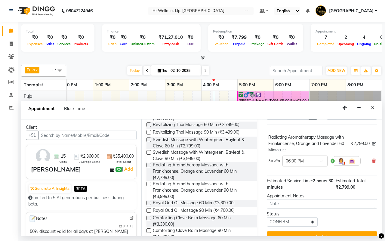
click at [320, 160] on span at bounding box center [324, 163] width 8 height 6
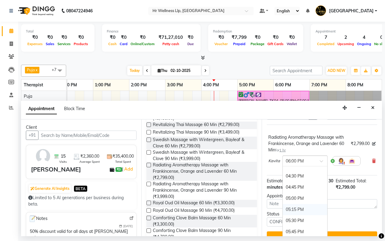
scroll to position [345, 0]
click at [305, 180] on div "04:30 PM" at bounding box center [305, 176] width 45 height 11
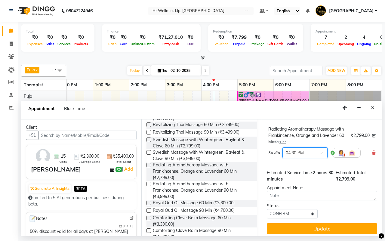
scroll to position [54, 0]
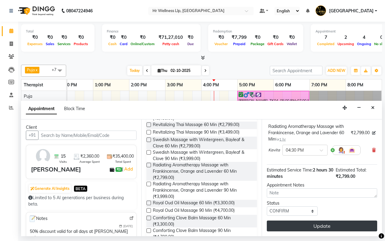
click at [318, 220] on button "Update" at bounding box center [322, 225] width 110 height 11
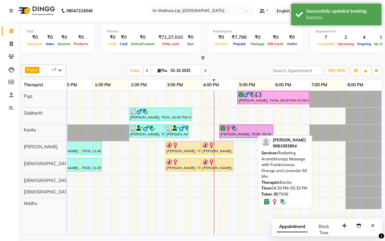
drag, startPoint x: 253, startPoint y: 130, endPoint x: 266, endPoint y: 131, distance: 12.5
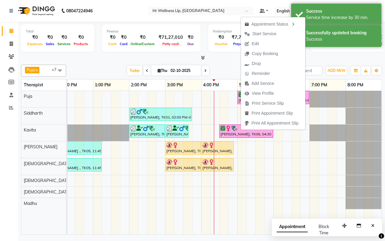
click at [221, 60] on div at bounding box center [201, 58] width 361 height 6
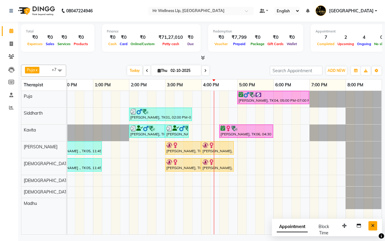
click at [372, 225] on icon "Close" at bounding box center [372, 225] width 3 height 4
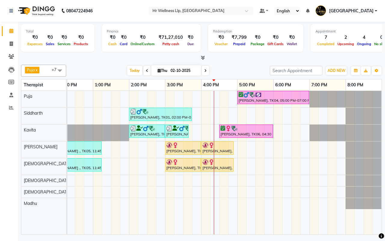
click at [236, 72] on div "Today Thu 02-10-2025" at bounding box center [168, 70] width 198 height 9
click at [205, 70] on icon at bounding box center [205, 71] width 2 height 4
type input "03-10-2025"
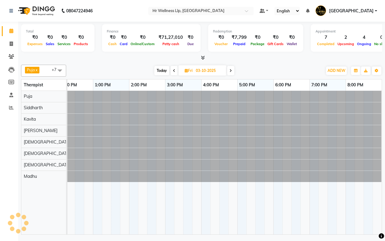
scroll to position [0, 155]
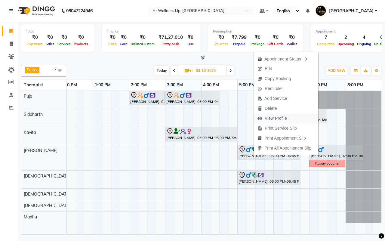
click at [271, 118] on span "View Profile" at bounding box center [276, 118] width 22 height 6
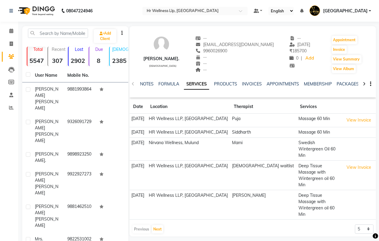
click at [365, 84] on icon at bounding box center [364, 84] width 3 height 4
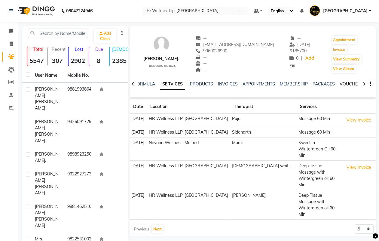
click at [347, 84] on link "VOUCHERS" at bounding box center [352, 83] width 24 height 5
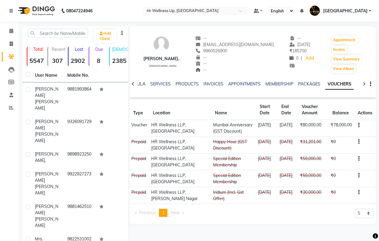
click at [228, 68] on div "--" at bounding box center [234, 70] width 78 height 6
click at [11, 31] on icon at bounding box center [11, 31] width 4 height 5
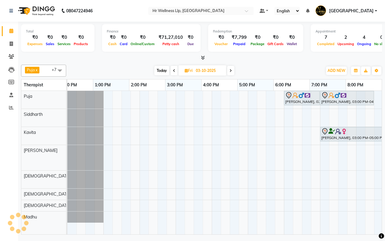
scroll to position [0, 155]
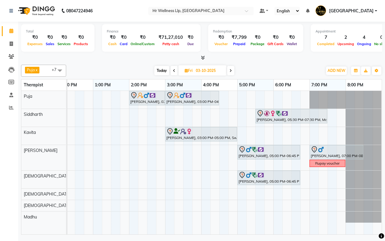
click at [269, 71] on div "Today Fri 03-10-2025" at bounding box center [194, 70] width 250 height 9
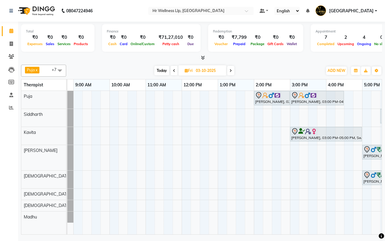
scroll to position [0, 0]
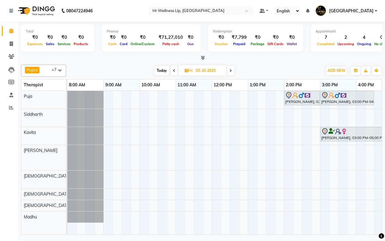
click at [161, 70] on span "Today" at bounding box center [161, 70] width 15 height 9
type input "02-10-2025"
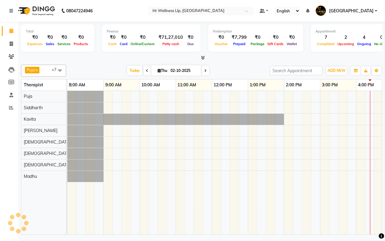
scroll to position [0, 155]
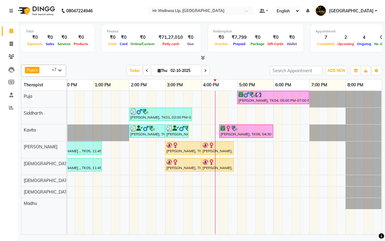
click at [236, 70] on div "Today Thu 02-10-2025" at bounding box center [168, 70] width 198 height 9
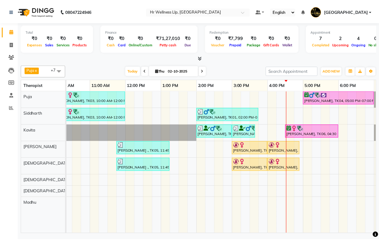
scroll to position [0, 99]
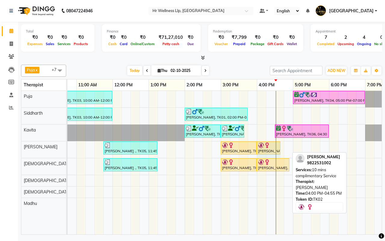
drag, startPoint x: 289, startPoint y: 149, endPoint x: 283, endPoint y: 150, distance: 6.6
click at [283, 150] on div "Anjali Trivedi, TK03, 10:00 AM-12:00 PM, Massage 90 Min Paiman Aghasi, TK04, 05…" at bounding box center [202, 162] width 469 height 143
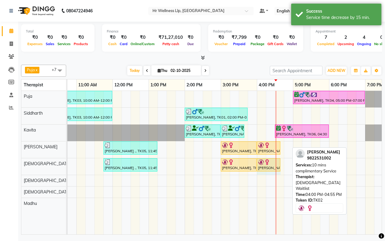
drag, startPoint x: 289, startPoint y: 165, endPoint x: 282, endPoint y: 166, distance: 7.0
click at [282, 166] on div "Anjali Trivedi, TK03, 10:00 AM-12:00 PM, Massage 90 Min Paiman Aghasi, TK04, 05…" at bounding box center [202, 162] width 469 height 143
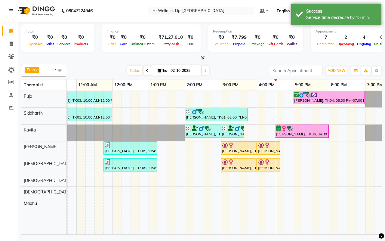
click at [234, 72] on div "Today Thu 02-10-2025" at bounding box center [168, 70] width 198 height 9
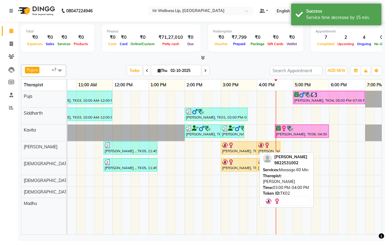
click at [241, 150] on div "[PERSON_NAME], TK02, 03:00 PM-04:00 PM, Massage 60 Min" at bounding box center [238, 147] width 35 height 11
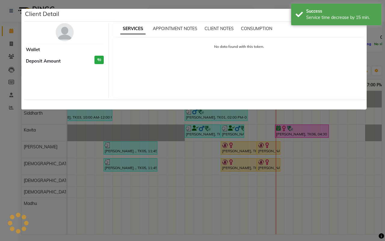
select select "1"
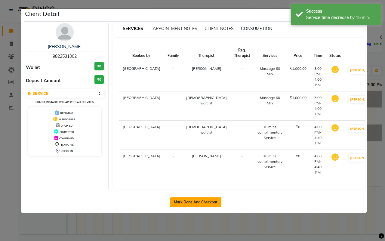
click at [187, 197] on button "Mark Done And Checkout" at bounding box center [195, 202] width 51 height 10
select select "service"
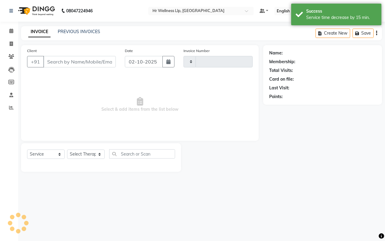
type input "1705"
select select "4295"
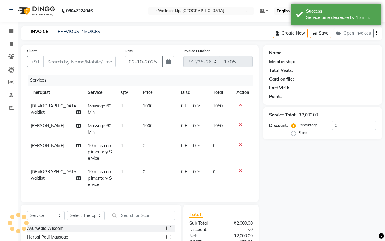
type input "9822531002"
select select "19727"
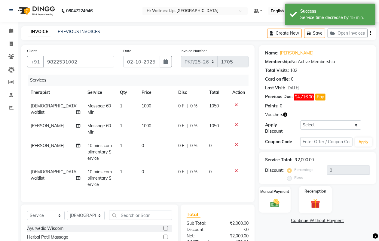
click at [315, 205] on img at bounding box center [315, 204] width 15 height 12
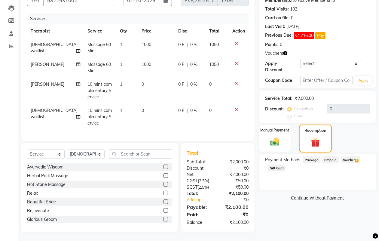
scroll to position [67, 0]
click at [346, 156] on span "Voucher 1" at bounding box center [350, 159] width 19 height 7
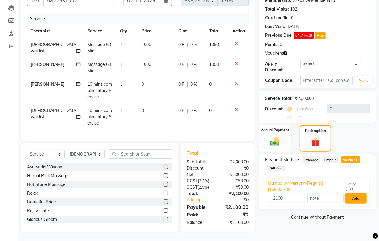
click at [354, 193] on button "Add" at bounding box center [356, 198] width 22 height 10
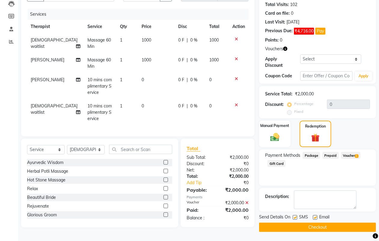
click at [317, 227] on button "Checkout" at bounding box center [317, 227] width 117 height 9
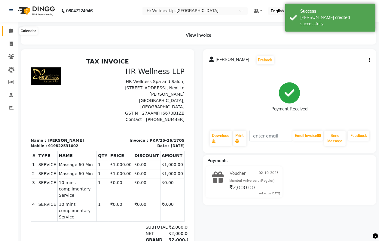
click at [11, 29] on icon at bounding box center [11, 31] width 4 height 5
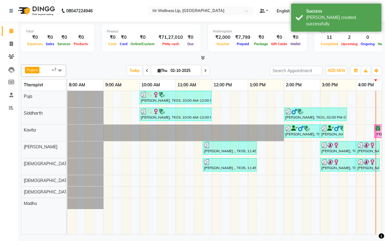
scroll to position [0, 155]
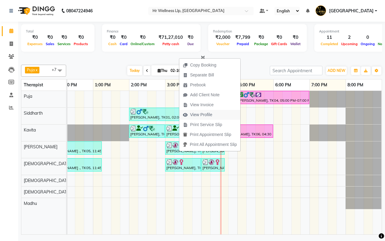
click at [200, 115] on span "View Profile" at bounding box center [201, 115] width 22 height 6
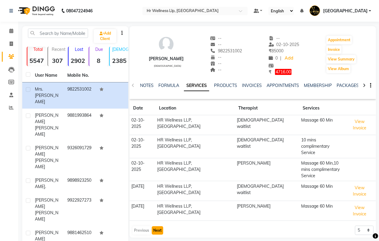
click at [157, 226] on button "Next" at bounding box center [157, 230] width 11 height 8
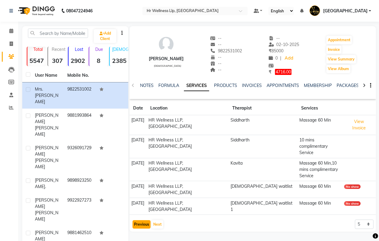
click at [139, 220] on button "Previous" at bounding box center [142, 224] width 18 height 8
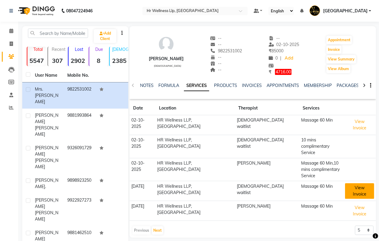
click at [347, 183] on button "View Invoice" at bounding box center [359, 191] width 29 height 16
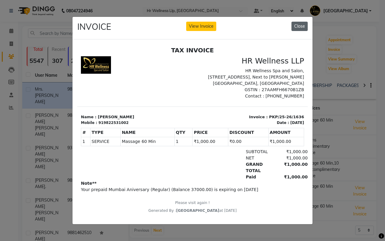
click at [299, 23] on button "Close" at bounding box center [299, 26] width 16 height 9
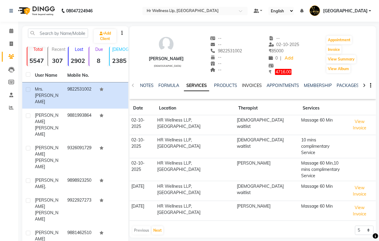
click at [250, 84] on link "INVOICES" at bounding box center [252, 85] width 20 height 5
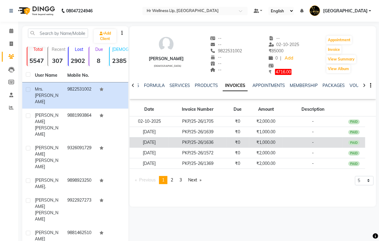
click at [276, 143] on td "₹1,000.00" at bounding box center [266, 142] width 34 height 11
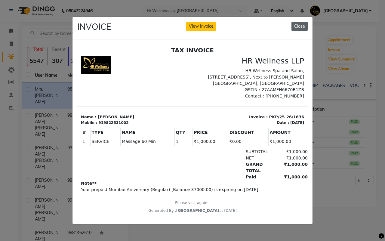
click at [298, 25] on button "Close" at bounding box center [299, 26] width 16 height 9
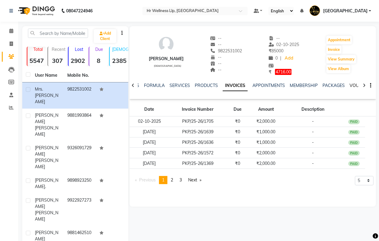
click at [351, 86] on link "VOUCHERS" at bounding box center [362, 85] width 24 height 5
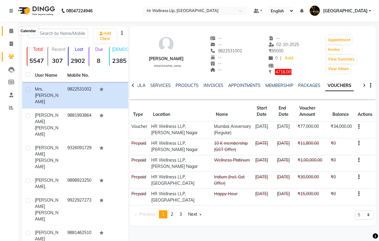
click at [11, 29] on icon at bounding box center [11, 31] width 4 height 5
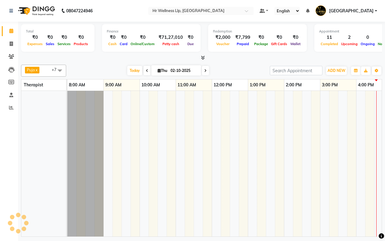
click at [235, 68] on div "Today Thu 02-10-2025" at bounding box center [168, 70] width 198 height 9
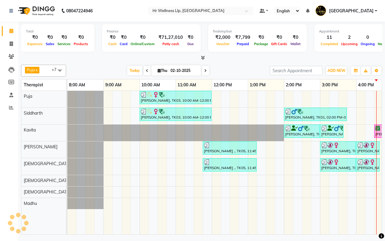
click at [180, 69] on input "02-10-2025" at bounding box center [184, 70] width 30 height 9
select select "10"
select select "2025"
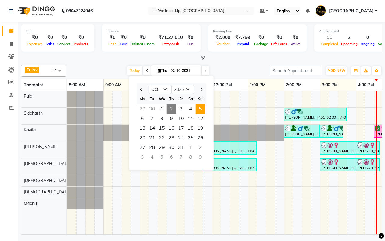
click at [204, 110] on span "5" at bounding box center [200, 109] width 10 height 10
type input "05-10-2025"
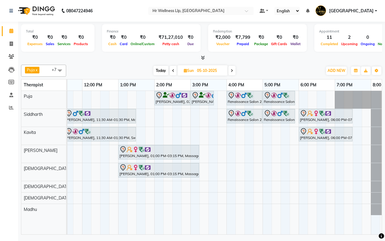
scroll to position [0, 139]
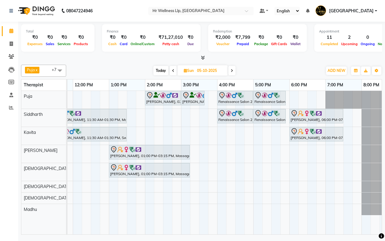
click at [202, 71] on input "05-10-2025" at bounding box center [210, 70] width 30 height 9
select select "10"
select select "2025"
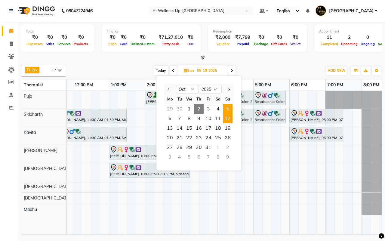
click at [229, 118] on span "12" at bounding box center [228, 119] width 10 height 10
type input "12-10-2025"
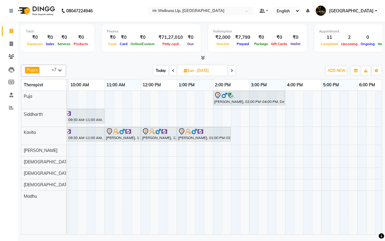
scroll to position [0, 75]
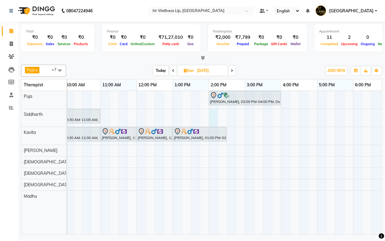
click at [210, 118] on div "Rajendra G, 02:00 PM-04:00 PM, Deep Tissue Massage with Wintergreen oil 90 Min …" at bounding box center [226, 162] width 469 height 143
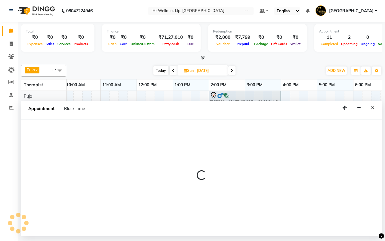
select select "16489"
select select "840"
select select "tentative"
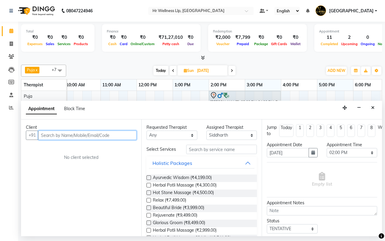
click at [83, 134] on input "text" at bounding box center [87, 135] width 98 height 9
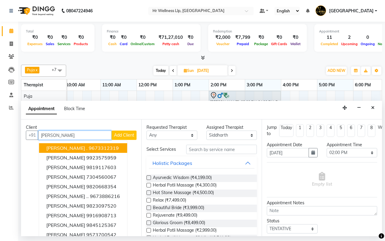
click at [54, 133] on input "bhargav" at bounding box center [74, 135] width 73 height 9
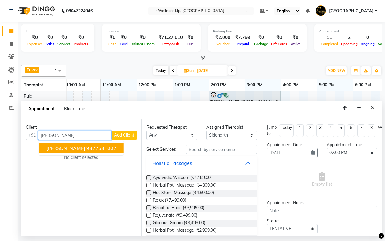
click at [76, 148] on span "Mrs. Bharghav" at bounding box center [65, 148] width 39 height 6
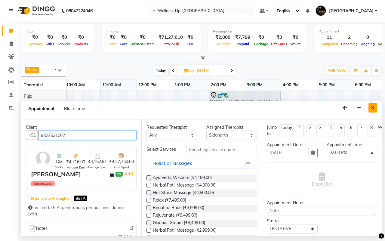
type input "9822531002"
click at [371, 106] on button "Close" at bounding box center [372, 107] width 9 height 9
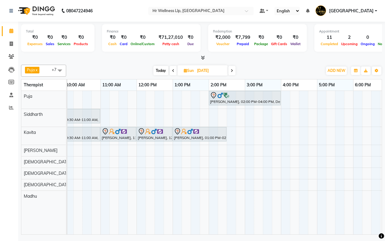
click at [160, 71] on span "Today" at bounding box center [160, 70] width 15 height 9
type input "02-10-2025"
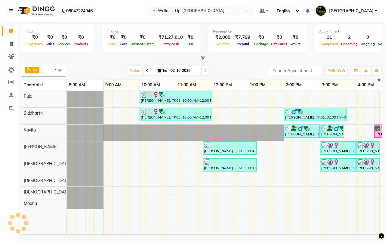
scroll to position [0, 155]
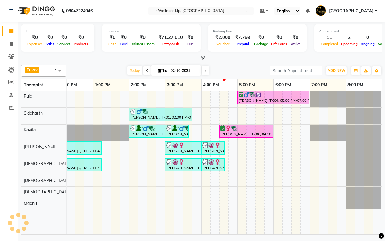
click at [182, 68] on input "02-10-2025" at bounding box center [184, 70] width 30 height 9
select select "10"
select select "2025"
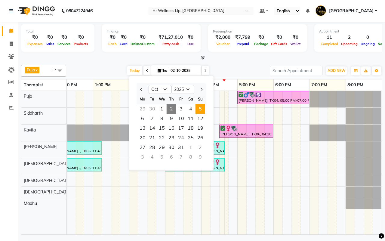
click at [198, 107] on span "5" at bounding box center [200, 109] width 10 height 10
type input "05-10-2025"
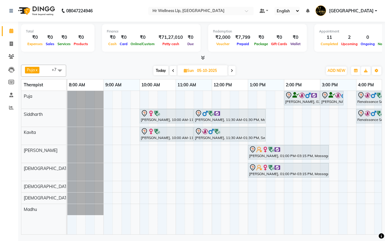
scroll to position [0, 82]
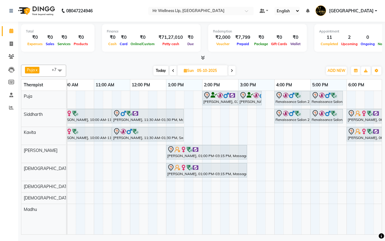
click at [258, 154] on div "Dhanashree Bhosale, 02:00 PM-03:00 PM, Massage 60 Min Dhanashree Bhosale, 03:00…" at bounding box center [220, 162] width 469 height 143
select select "85702"
select select "tentative"
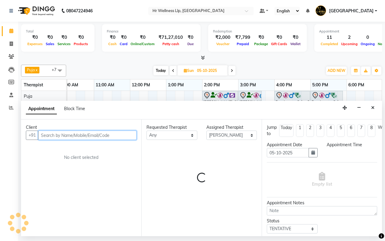
select select "930"
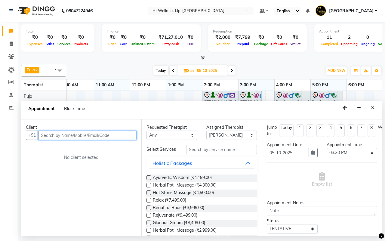
click at [83, 136] on input "text" at bounding box center [87, 135] width 98 height 9
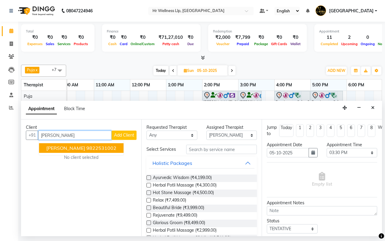
click at [86, 147] on ngb-highlight "9822531002" at bounding box center [101, 148] width 30 height 6
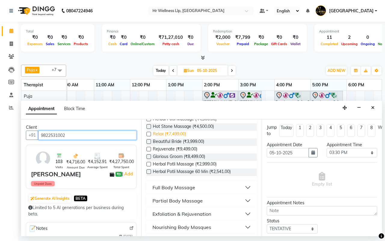
scroll to position [124, 0]
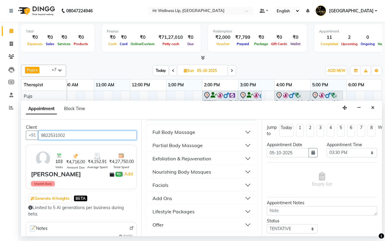
type input "9822531002"
click at [183, 133] on div "Full Body Massage" at bounding box center [173, 131] width 43 height 7
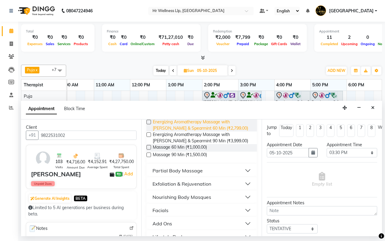
scroll to position [449, 0]
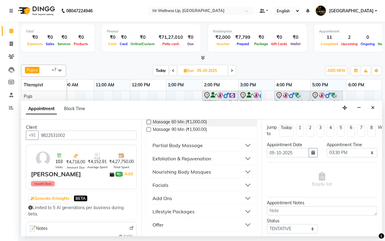
click at [149, 122] on label at bounding box center [148, 122] width 5 height 5
click at [149, 122] on input "checkbox" at bounding box center [148, 123] width 4 height 4
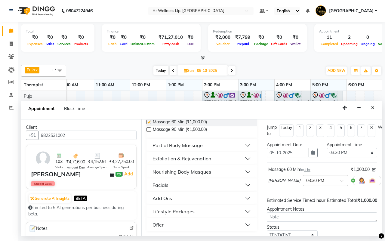
checkbox input "false"
click at [172, 198] on button "Add Ons" at bounding box center [202, 198] width 106 height 11
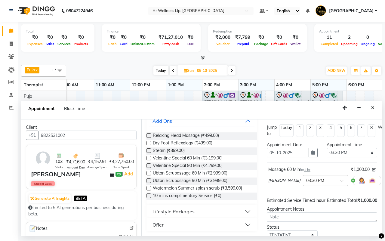
click at [148, 197] on label at bounding box center [148, 195] width 5 height 5
click at [148, 197] on input "checkbox" at bounding box center [148, 196] width 4 height 4
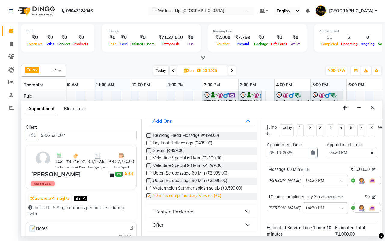
checkbox input "false"
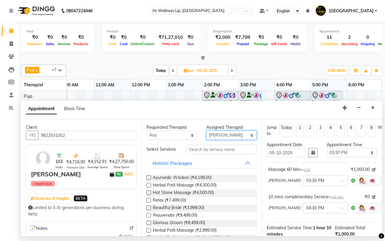
click at [217, 138] on select "Select Female waitlist Female waitlist 1 Kavita Kevin Lucy Madhu Male waitlist …" at bounding box center [231, 135] width 51 height 9
select select "19727"
click at [206, 131] on select "Select Female waitlist Female waitlist 1 Kavita Kevin Lucy Madhu Male waitlist …" at bounding box center [231, 135] width 51 height 9
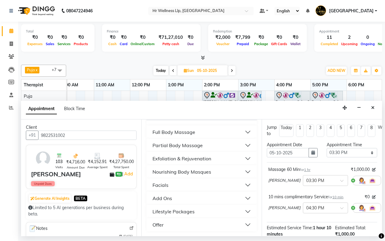
click at [169, 134] on div "Full Body Massage" at bounding box center [173, 131] width 43 height 7
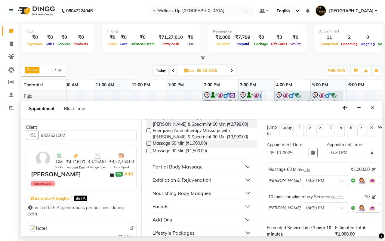
click at [149, 146] on label at bounding box center [148, 143] width 5 height 5
click at [149, 146] on input "checkbox" at bounding box center [148, 144] width 4 height 4
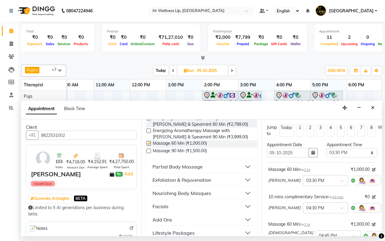
checkbox input "false"
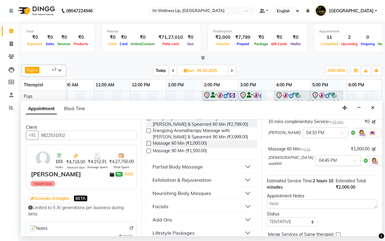
click at [353, 161] on span at bounding box center [357, 162] width 8 height 6
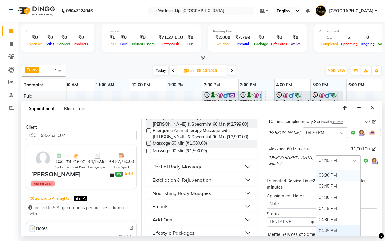
click at [316, 176] on div "03:30 PM" at bounding box center [338, 175] width 45 height 11
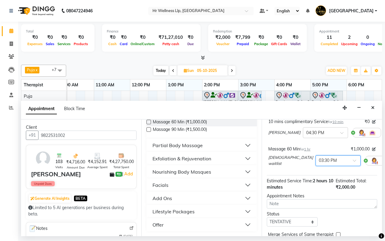
click at [170, 199] on div "Add Ons" at bounding box center [162, 198] width 20 height 7
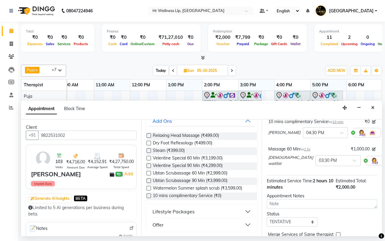
click at [149, 195] on label at bounding box center [148, 195] width 5 height 5
click at [149, 195] on input "checkbox" at bounding box center [148, 196] width 4 height 4
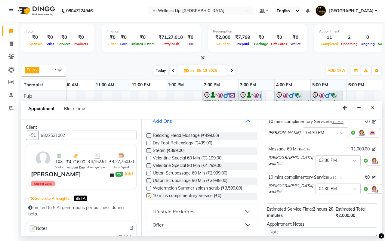
checkbox input "false"
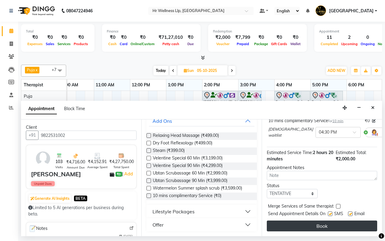
click at [322, 220] on button "Book" at bounding box center [322, 225] width 110 height 11
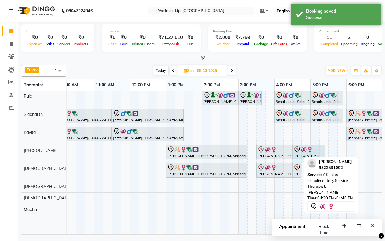
drag, startPoint x: 300, startPoint y: 149, endPoint x: 320, endPoint y: 151, distance: 20.5
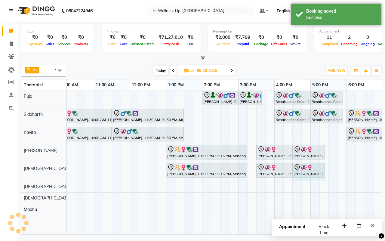
drag, startPoint x: 300, startPoint y: 167, endPoint x: 321, endPoint y: 167, distance: 21.1
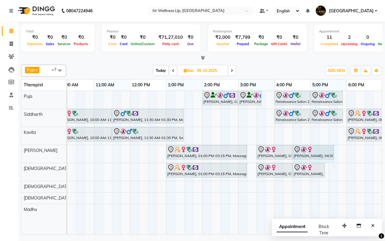
drag, startPoint x: 324, startPoint y: 149, endPoint x: 331, endPoint y: 151, distance: 7.0
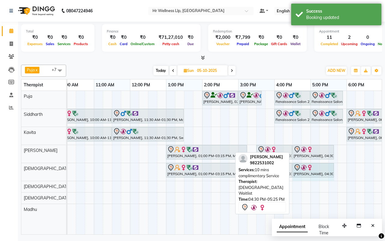
drag, startPoint x: 323, startPoint y: 168, endPoint x: 331, endPoint y: 168, distance: 7.5
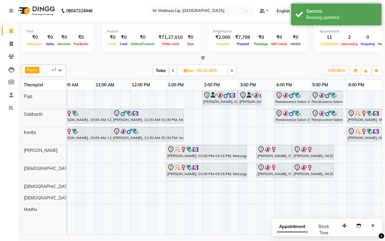
click at [277, 70] on div "Today Sun 05-10-2025" at bounding box center [194, 70] width 250 height 9
click at [197, 70] on input "05-10-2025" at bounding box center [210, 70] width 30 height 9
select select "10"
select select "2025"
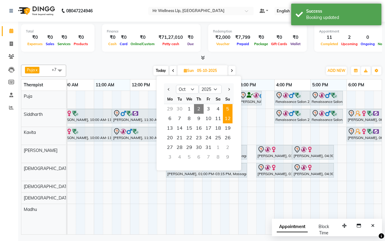
click at [226, 119] on span "12" at bounding box center [228, 119] width 10 height 10
type input "12-10-2025"
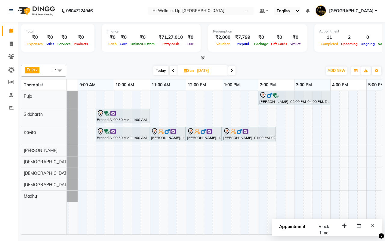
scroll to position [0, 6]
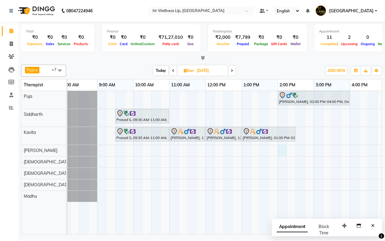
click at [280, 151] on div "Rajendra G, 02:00 PM-04:00 PM, Deep Tissue Massage with Wintergreen oil 90 Min …" at bounding box center [295, 162] width 469 height 143
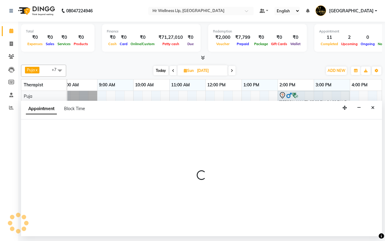
select select "85702"
select select "840"
select select "tentative"
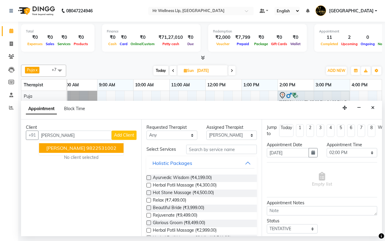
click at [75, 148] on span "Mrs. Bharghav" at bounding box center [65, 148] width 39 height 6
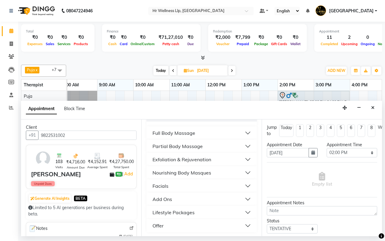
scroll to position [124, 0]
type input "9822531002"
click at [173, 131] on div "Full Body Massage" at bounding box center [173, 131] width 43 height 7
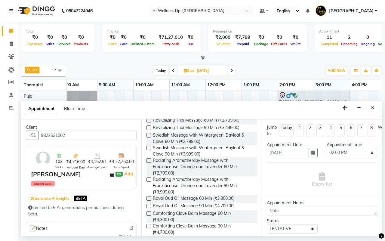
scroll to position [387, 0]
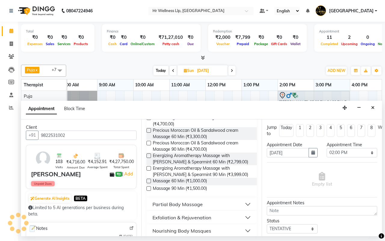
click at [149, 183] on label at bounding box center [148, 181] width 5 height 5
click at [149, 183] on input "checkbox" at bounding box center [148, 182] width 4 height 4
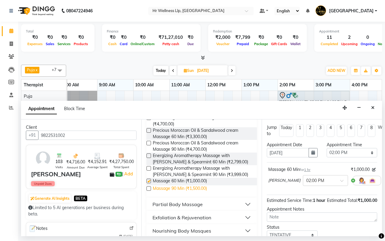
checkbox input "false"
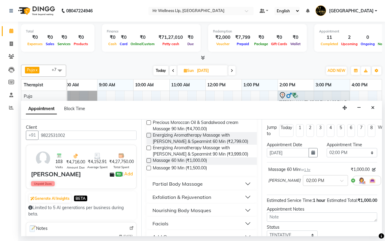
scroll to position [449, 0]
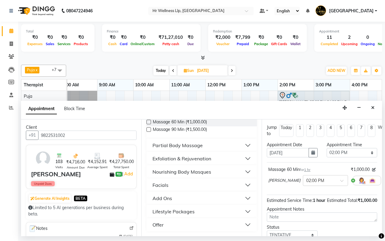
click at [172, 196] on button "Add Ons" at bounding box center [202, 198] width 106 height 11
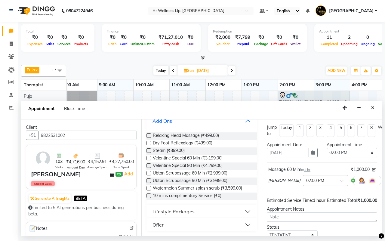
scroll to position [527, 0]
click at [148, 196] on label at bounding box center [148, 195] width 5 height 5
click at [148, 196] on input "checkbox" at bounding box center [148, 196] width 4 height 4
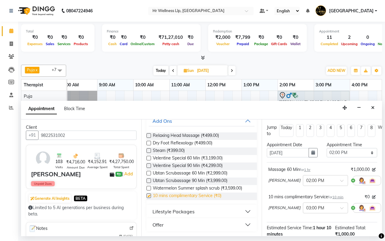
checkbox input "false"
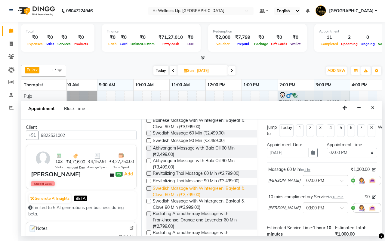
scroll to position [0, 0]
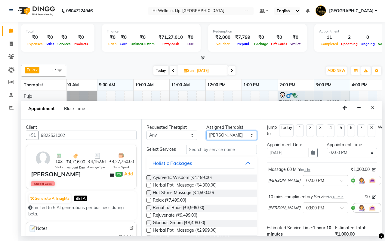
click at [214, 137] on select "Select Female waitlist Female waitlist 1 Kavita Kevin Lucy Madhu Male waitlist …" at bounding box center [231, 135] width 51 height 9
select select "19727"
click at [206, 131] on select "Select Female waitlist Female waitlist 1 Kavita Kevin Lucy Madhu Male waitlist …" at bounding box center [231, 135] width 51 height 9
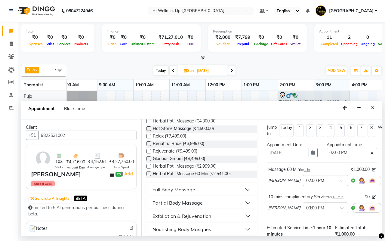
scroll to position [124, 0]
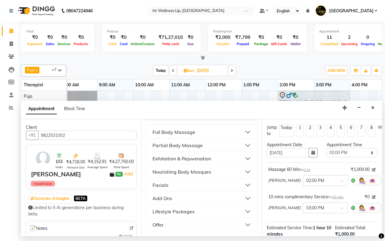
click at [172, 134] on div "Full Body Massage" at bounding box center [173, 131] width 43 height 7
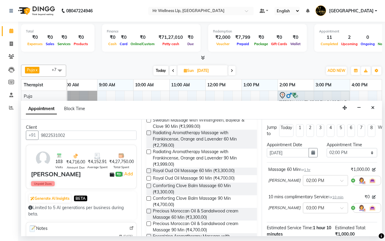
scroll to position [425, 0]
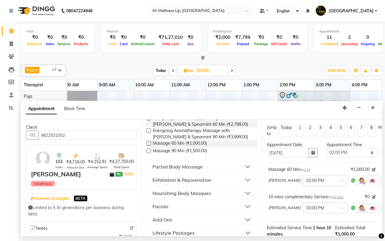
click at [148, 146] on label at bounding box center [148, 143] width 5 height 5
click at [148, 146] on input "checkbox" at bounding box center [148, 144] width 4 height 4
checkbox input "false"
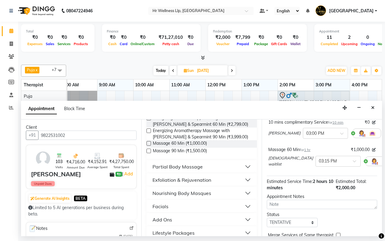
scroll to position [75, 0]
click at [353, 160] on span at bounding box center [357, 162] width 8 height 6
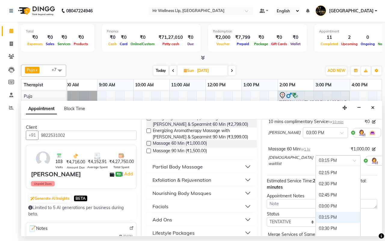
scroll to position [217, 0]
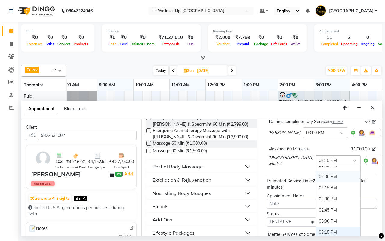
click at [316, 177] on div "02:00 PM" at bounding box center [338, 176] width 45 height 11
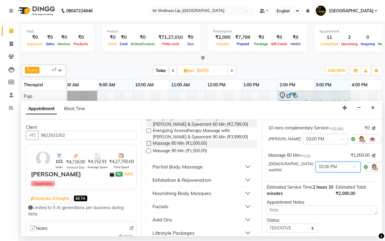
scroll to position [81, 0]
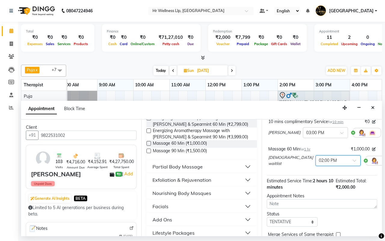
click at [172, 223] on div "Add Ons" at bounding box center [162, 219] width 20 height 7
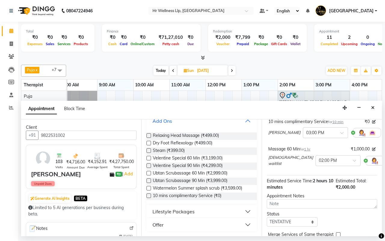
scroll to position [527, 0]
click at [148, 197] on label at bounding box center [148, 195] width 5 height 5
click at [148, 197] on input "checkbox" at bounding box center [148, 196] width 4 height 4
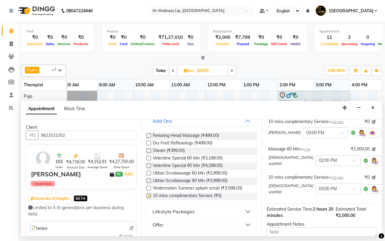
checkbox input "false"
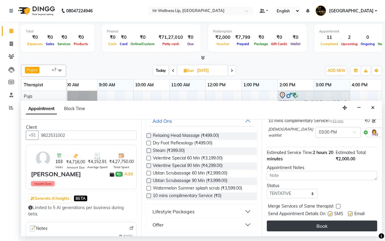
click at [311, 221] on button "Book" at bounding box center [322, 225] width 110 height 11
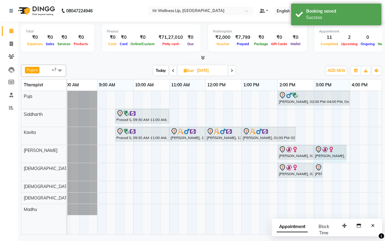
drag, startPoint x: 322, startPoint y: 149, endPoint x: 342, endPoint y: 151, distance: 20.6
click at [61, 151] on div "Mrs. Bharghav, 02:00 PM-03:00 PM, Massage 60 Min Mrs. Bharghav, 03:00 PM-03:10 …" at bounding box center [61, 154] width 0 height 18
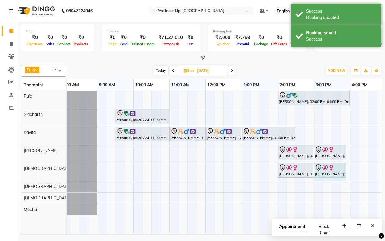
drag, startPoint x: 321, startPoint y: 168, endPoint x: 343, endPoint y: 169, distance: 21.7
click at [61, 169] on div "Mrs. Bharghav, 02:00 PM-03:00 PM, Massage 60 Min Mrs. Bharghav, 03:00 PM-03:10 …" at bounding box center [61, 172] width 0 height 18
click at [160, 70] on span "Today" at bounding box center [160, 70] width 15 height 9
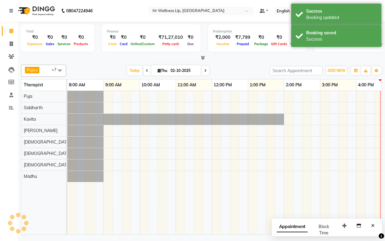
scroll to position [0, 155]
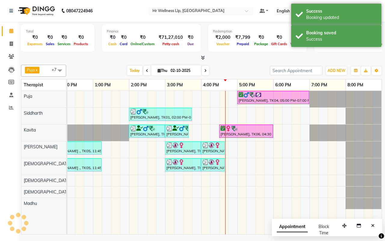
click at [241, 68] on div "Today Thu 02-10-2025" at bounding box center [168, 70] width 198 height 9
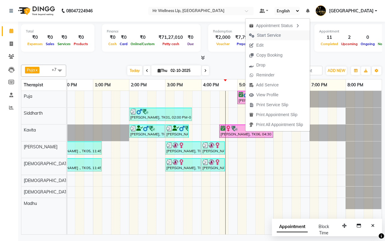
click at [264, 35] on span "Start Service" at bounding box center [269, 35] width 24 height 6
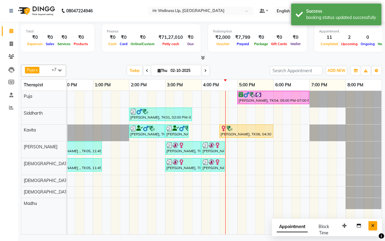
drag, startPoint x: 374, startPoint y: 226, endPoint x: 284, endPoint y: 68, distance: 181.4
click at [375, 226] on button "Close" at bounding box center [372, 225] width 9 height 9
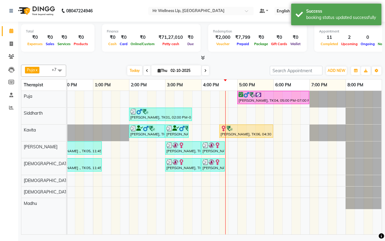
click at [206, 71] on span at bounding box center [205, 70] width 7 height 9
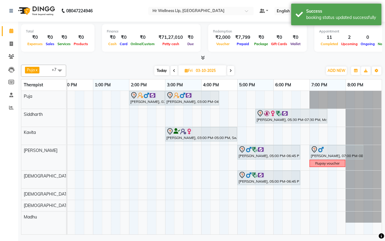
click at [161, 71] on span "Today" at bounding box center [161, 70] width 15 height 9
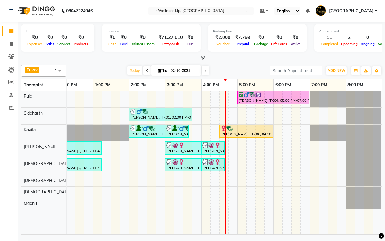
click at [206, 70] on span at bounding box center [205, 70] width 7 height 9
type input "03-10-2025"
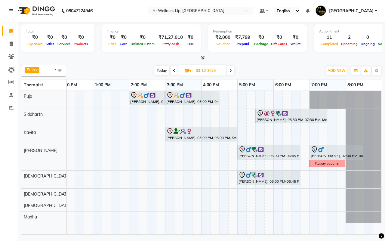
click at [262, 71] on div "Today Fri 03-10-2025" at bounding box center [194, 70] width 250 height 9
click at [199, 73] on input "03-10-2025" at bounding box center [209, 70] width 30 height 9
select select "10"
select select "2025"
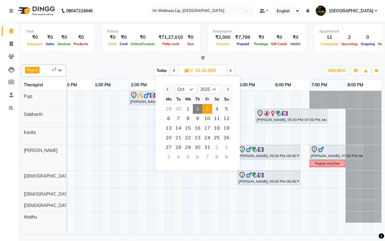
click at [272, 71] on div "Today Fri 03-10-2025 Jan Feb Mar Apr May Jun Jul Aug Sep Oct Nov Dec 2015 2016 …" at bounding box center [194, 70] width 250 height 9
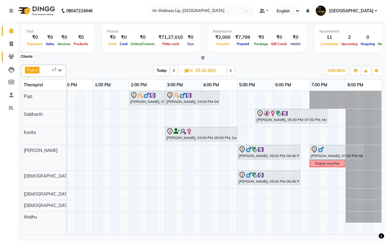
click at [8, 54] on span at bounding box center [11, 56] width 11 height 7
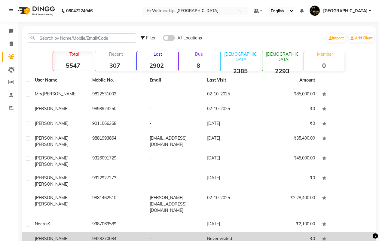
click at [83, 235] on div "Mitesh Sharma" at bounding box center [60, 241] width 50 height 13
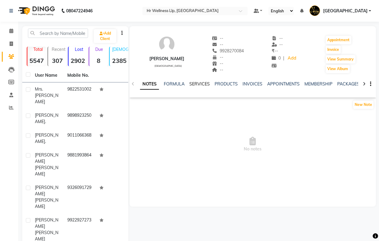
click at [198, 82] on link "SERVICES" at bounding box center [199, 83] width 20 height 5
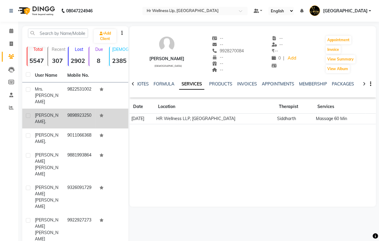
click at [67, 109] on td "9898923250" at bounding box center [80, 119] width 32 height 20
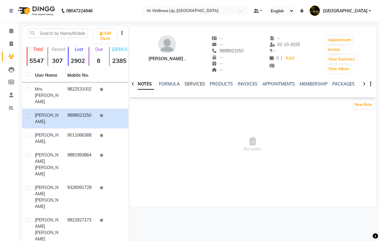
click at [192, 84] on link "SERVICES" at bounding box center [195, 83] width 20 height 5
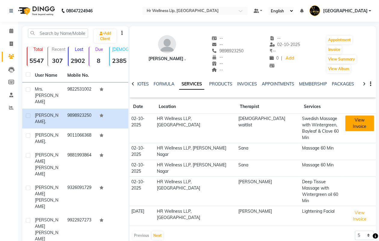
click at [349, 119] on button "View Invoice" at bounding box center [360, 123] width 29 height 16
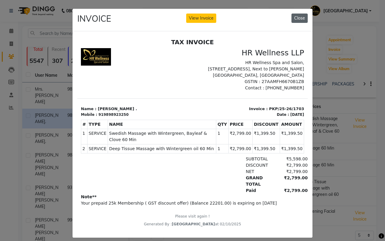
click at [293, 19] on button "Close" at bounding box center [299, 18] width 16 height 9
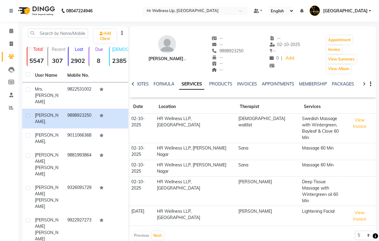
click at [365, 84] on icon at bounding box center [364, 84] width 3 height 4
click at [346, 84] on link "VOUCHERS" at bounding box center [352, 83] width 24 height 5
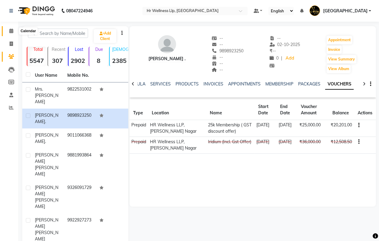
click at [11, 31] on icon at bounding box center [11, 31] width 4 height 5
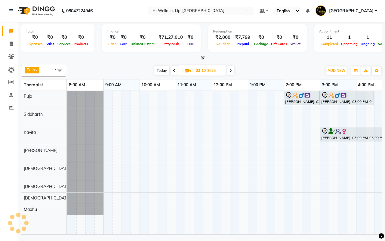
scroll to position [0, 155]
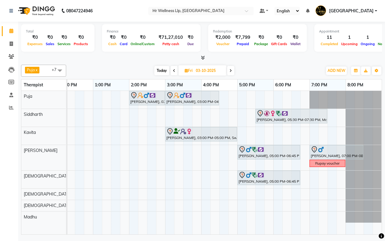
click at [275, 70] on div "Today Fri 03-10-2025" at bounding box center [194, 70] width 250 height 9
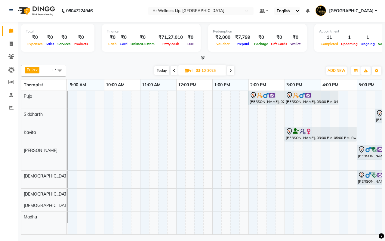
scroll to position [0, 0]
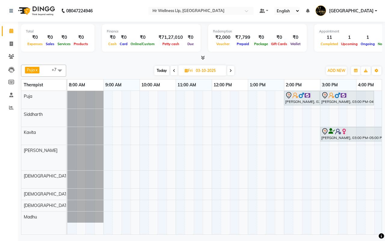
click at [161, 71] on span "Today" at bounding box center [161, 70] width 15 height 9
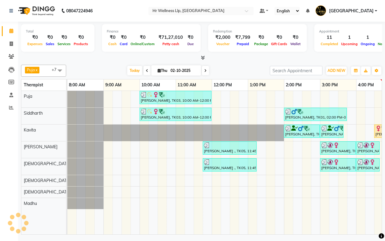
scroll to position [0, 155]
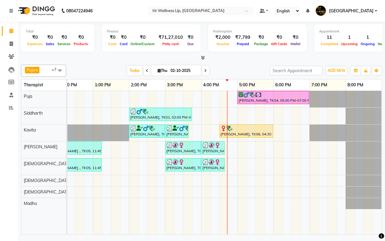
click at [234, 71] on div "Today Thu 02-10-2025" at bounding box center [168, 70] width 198 height 9
click at [232, 70] on div "Today Thu 02-10-2025" at bounding box center [168, 70] width 198 height 9
click at [205, 71] on icon at bounding box center [205, 71] width 2 height 4
type input "03-10-2025"
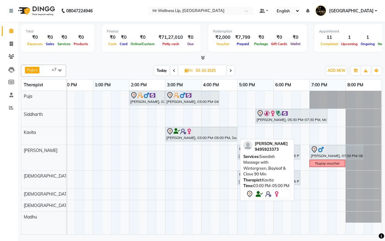
click at [201, 136] on div "Mumthaz Shibu, 03:00 PM-05:00 PM, Swedish Massage with Wintergreen, Bayleaf & C…" at bounding box center [201, 134] width 71 height 13
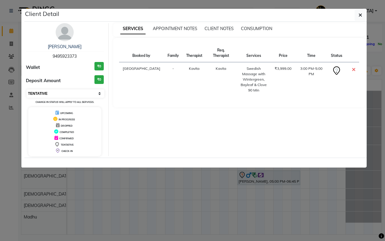
click at [70, 94] on select "Select CONFIRMED TENTATIVE" at bounding box center [65, 93] width 78 height 8
select select "6"
click at [26, 89] on select "Select CONFIRMED TENTATIVE" at bounding box center [65, 93] width 78 height 8
click at [361, 14] on icon "button" at bounding box center [360, 15] width 4 height 5
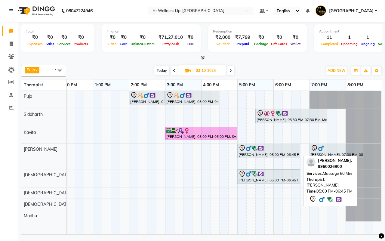
click at [256, 149] on img at bounding box center [255, 148] width 6 height 6
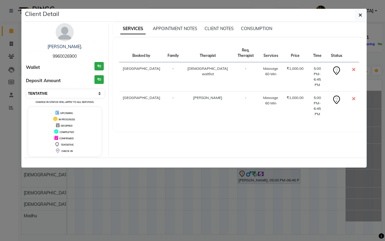
click at [53, 93] on select "Select CONFIRMED TENTATIVE" at bounding box center [65, 93] width 78 height 8
select select "6"
click at [26, 89] on select "Select CONFIRMED TENTATIVE" at bounding box center [65, 93] width 78 height 8
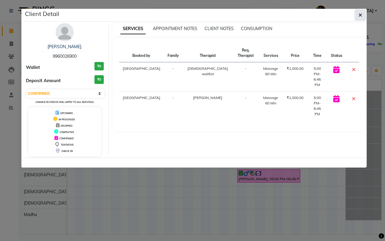
click at [359, 14] on icon "button" at bounding box center [360, 15] width 4 height 5
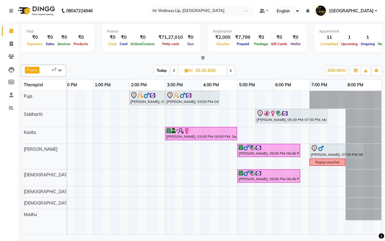
click at [232, 71] on icon at bounding box center [230, 71] width 2 height 4
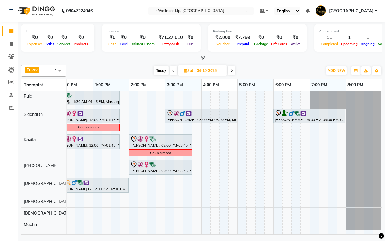
click at [232, 71] on icon at bounding box center [231, 71] width 2 height 4
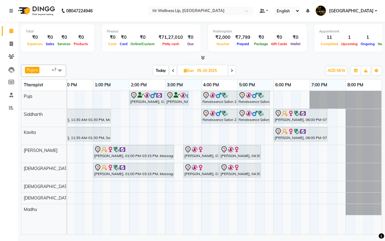
click at [232, 71] on icon at bounding box center [232, 71] width 2 height 4
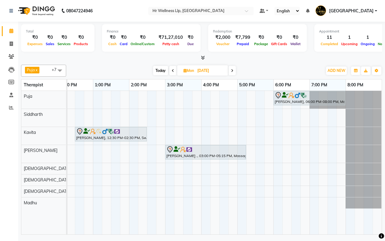
click at [232, 69] on icon at bounding box center [232, 71] width 2 height 4
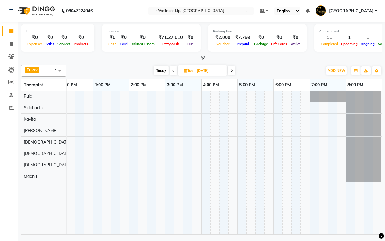
click at [232, 69] on icon at bounding box center [231, 71] width 2 height 4
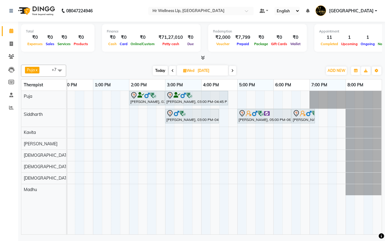
click at [232, 69] on icon at bounding box center [232, 71] width 2 height 4
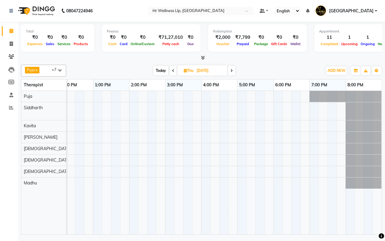
click at [171, 71] on span at bounding box center [173, 70] width 7 height 9
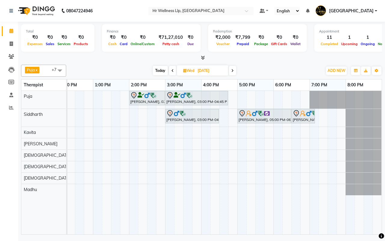
click at [234, 71] on icon at bounding box center [232, 71] width 2 height 4
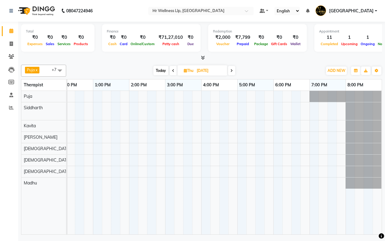
click at [159, 70] on span "Today" at bounding box center [160, 70] width 15 height 9
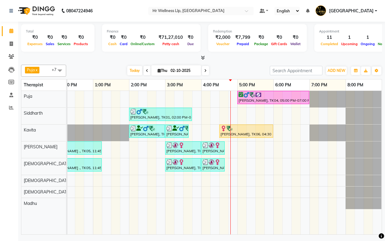
click at [233, 70] on div "Today Thu 02-10-2025" at bounding box center [168, 70] width 198 height 9
click at [234, 70] on div "Today Thu 02-10-2025" at bounding box center [168, 70] width 198 height 9
click at [91, 71] on div "Today Thu 02-10-2025" at bounding box center [168, 70] width 198 height 9
click at [234, 70] on div "Today Thu 02-10-2025" at bounding box center [168, 70] width 198 height 9
click at [205, 70] on icon at bounding box center [205, 71] width 2 height 4
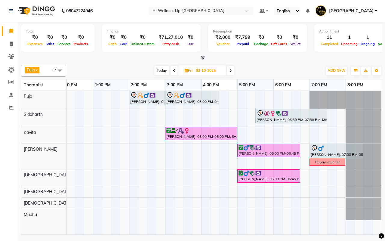
click at [159, 70] on span "Today" at bounding box center [161, 70] width 15 height 9
type input "02-10-2025"
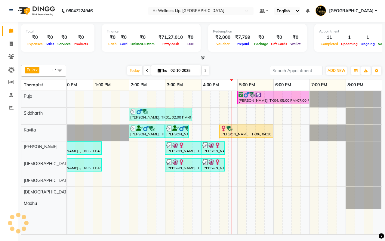
click at [233, 71] on div "Today Thu 02-10-2025" at bounding box center [168, 70] width 198 height 9
click at [235, 70] on div "Today Thu 02-10-2025" at bounding box center [168, 70] width 198 height 9
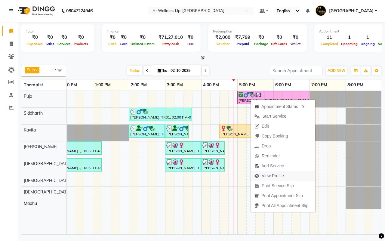
click at [269, 177] on span "View Profile" at bounding box center [273, 176] width 22 height 6
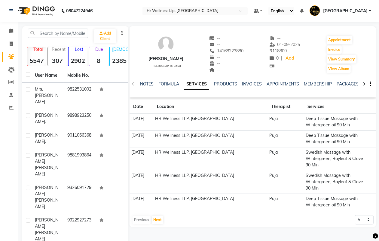
click at [364, 84] on icon at bounding box center [364, 84] width 3 height 4
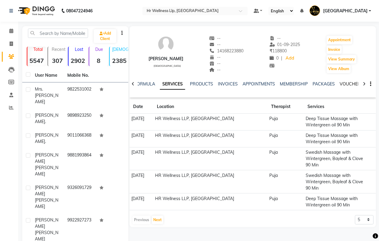
click at [350, 84] on link "VOUCHERS" at bounding box center [352, 83] width 24 height 5
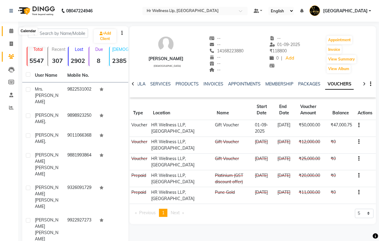
click at [10, 30] on icon at bounding box center [11, 31] width 4 height 5
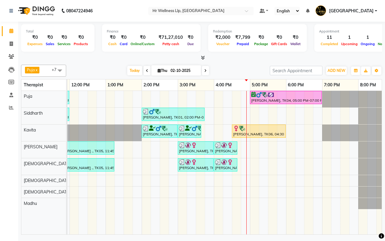
scroll to position [0, 151]
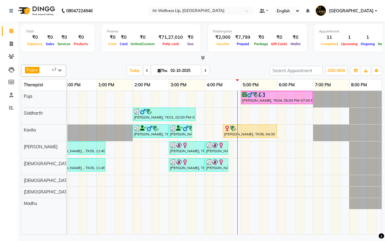
click at [176, 68] on input "02-10-2025" at bounding box center [184, 70] width 30 height 9
select select "10"
select select "2025"
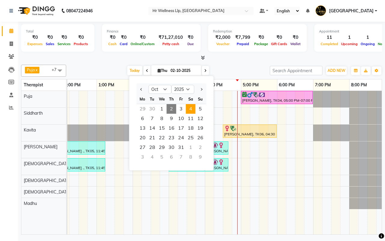
click at [192, 110] on span "4" at bounding box center [191, 109] width 10 height 10
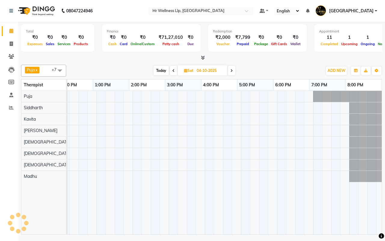
scroll to position [0, 155]
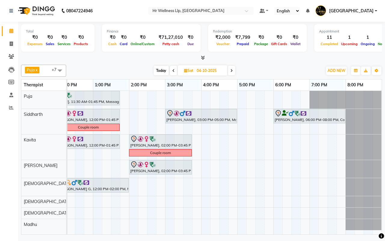
click at [232, 71] on icon at bounding box center [231, 71] width 2 height 4
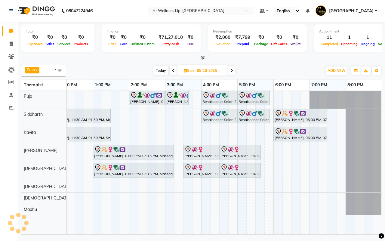
click at [171, 69] on span at bounding box center [173, 70] width 7 height 9
type input "04-10-2025"
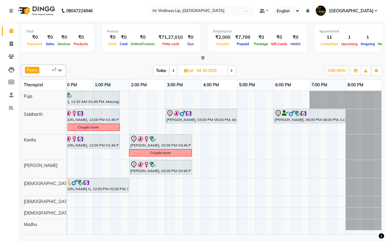
click at [240, 100] on div "Kavita Amarnani, 11:30 AM-01:45 PM, Massage 90 Min Suchit Loya, 09:30 AM-11:30 …" at bounding box center [146, 162] width 469 height 143
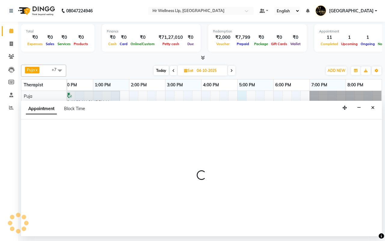
select select "16488"
select select "1020"
select select "tentative"
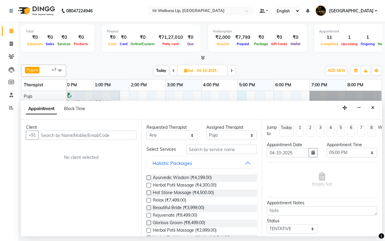
click at [76, 132] on input "text" at bounding box center [87, 135] width 98 height 9
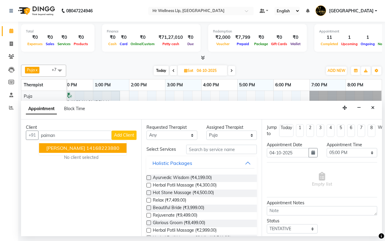
click at [78, 149] on span "Paiman Aghasi" at bounding box center [65, 148] width 39 height 6
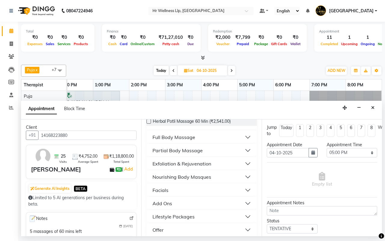
scroll to position [124, 0]
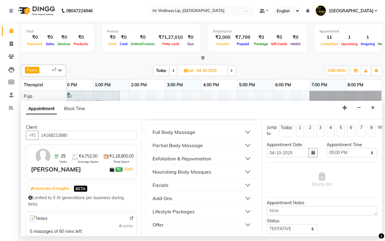
type input "14168223880"
click at [179, 133] on div "Full Body Massage" at bounding box center [173, 131] width 43 height 7
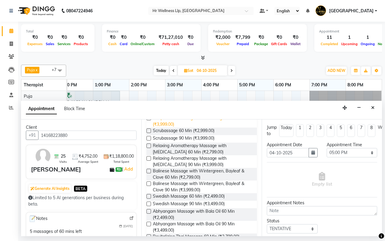
scroll to position [237, 0]
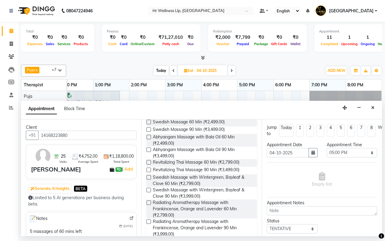
click at [149, 192] on label at bounding box center [148, 190] width 5 height 5
click at [149, 192] on input "checkbox" at bounding box center [148, 191] width 4 height 4
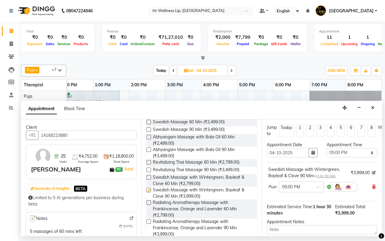
checkbox input "false"
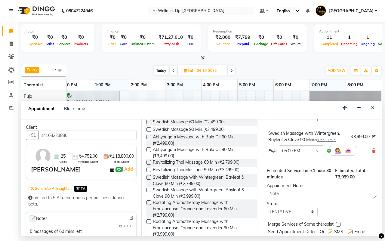
scroll to position [60, 0]
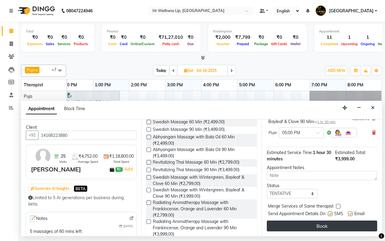
click at [318, 220] on button "Book" at bounding box center [322, 225] width 110 height 11
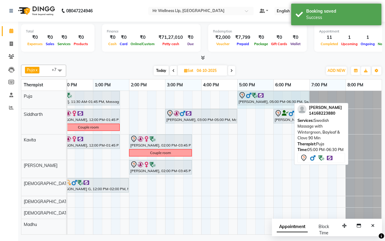
drag, startPoint x: 292, startPoint y: 98, endPoint x: 302, endPoint y: 98, distance: 9.6
click at [281, 72] on div "Today Sat 04-10-2025" at bounding box center [194, 70] width 250 height 9
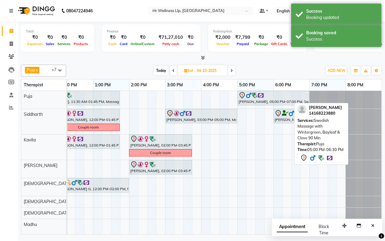
click at [161, 71] on span "Today" at bounding box center [161, 70] width 15 height 9
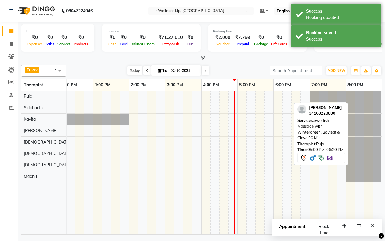
scroll to position [0, 155]
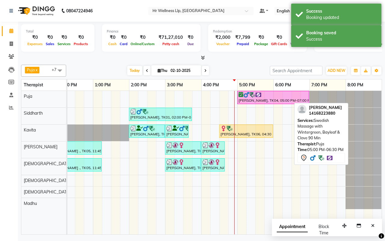
click at [235, 71] on div "Today Thu 02-10-2025" at bounding box center [168, 70] width 198 height 9
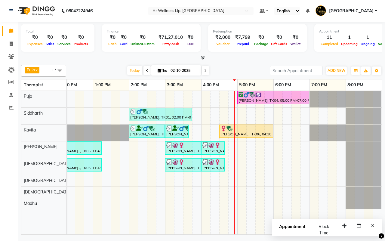
click at [238, 69] on div "Today Thu 02-10-2025" at bounding box center [168, 70] width 198 height 9
drag, startPoint x: 372, startPoint y: 226, endPoint x: 384, endPoint y: 118, distance: 109.2
click at [372, 226] on icon "Close" at bounding box center [372, 225] width 3 height 4
click at [235, 71] on div "Today Thu 02-10-2025" at bounding box center [168, 70] width 198 height 9
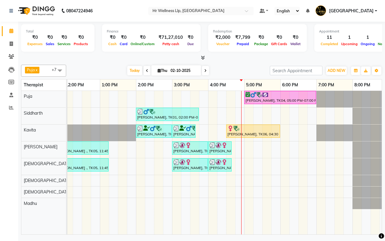
click at [235, 70] on div "Today Thu 02-10-2025" at bounding box center [168, 70] width 198 height 9
click at [205, 70] on icon at bounding box center [205, 71] width 2 height 4
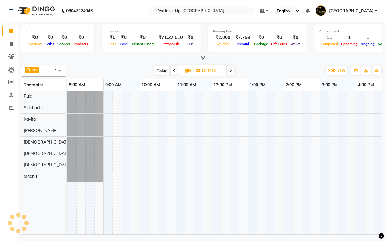
scroll to position [0, 155]
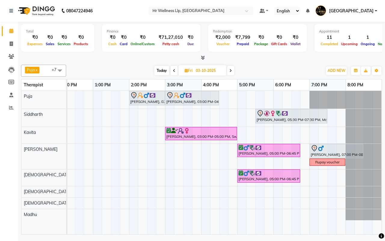
click at [232, 69] on span at bounding box center [230, 70] width 7 height 9
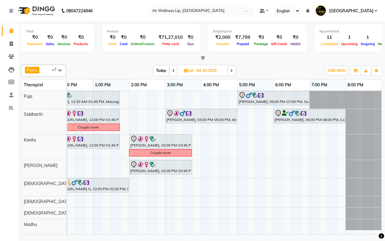
click at [159, 69] on span "Today" at bounding box center [161, 70] width 15 height 9
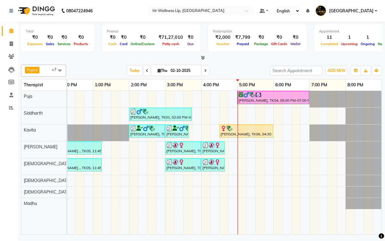
click at [225, 69] on div "Today Thu 02-10-2025" at bounding box center [168, 70] width 198 height 9
click at [232, 74] on div "Today Thu 02-10-2025" at bounding box center [168, 70] width 198 height 9
click at [226, 70] on div "Today Thu 02-10-2025" at bounding box center [168, 70] width 198 height 9
click at [205, 71] on icon at bounding box center [205, 71] width 2 height 4
type input "03-10-2025"
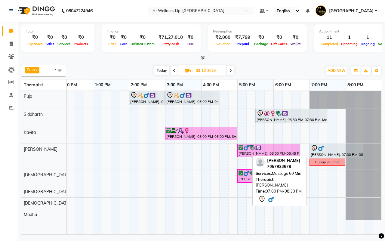
click at [328, 153] on div "Amman Harchikar, 07:00 PM-08:30 PM, Massage 60 Min" at bounding box center [336, 151] width 53 height 13
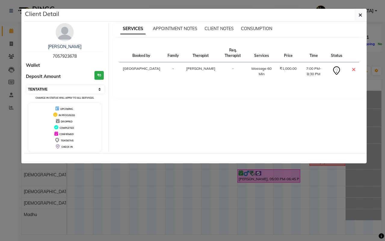
click at [65, 89] on select "Select CONFIRMED TENTATIVE" at bounding box center [65, 89] width 78 height 8
select select "6"
click at [26, 85] on select "Select CONFIRMED TENTATIVE" at bounding box center [65, 89] width 78 height 8
click at [361, 14] on icon "button" at bounding box center [360, 15] width 4 height 5
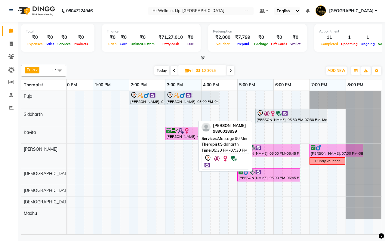
click at [279, 120] on div "Aniruddha Patil, 05:30 PM-07:30 PM, Massage 90 Min" at bounding box center [291, 116] width 71 height 13
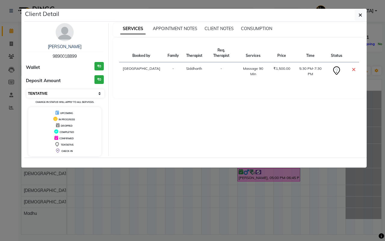
drag, startPoint x: 55, startPoint y: 92, endPoint x: 57, endPoint y: 98, distance: 6.1
click at [55, 92] on select "Select CONFIRMED TENTATIVE" at bounding box center [65, 93] width 78 height 8
select select "6"
click at [26, 89] on select "Select CONFIRMED TENTATIVE" at bounding box center [65, 93] width 78 height 8
click at [357, 14] on button "button" at bounding box center [360, 14] width 11 height 11
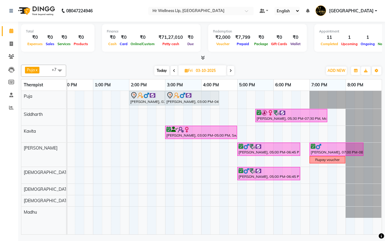
click at [266, 69] on div "Today Fri 03-10-2025" at bounding box center [194, 70] width 250 height 9
click at [11, 58] on icon at bounding box center [11, 56] width 6 height 5
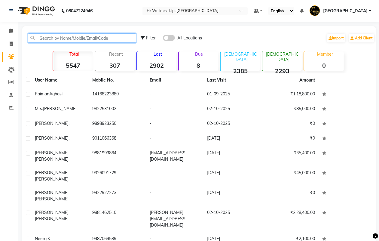
click at [107, 37] on input "text" at bounding box center [82, 37] width 108 height 9
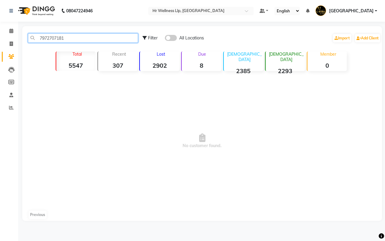
type input "7972707181"
click at [172, 38] on span at bounding box center [171, 38] width 12 height 6
click at [165, 39] on input "checkbox" at bounding box center [165, 39] width 0 height 0
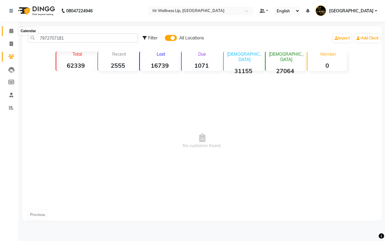
click at [11, 30] on icon at bounding box center [11, 31] width 4 height 5
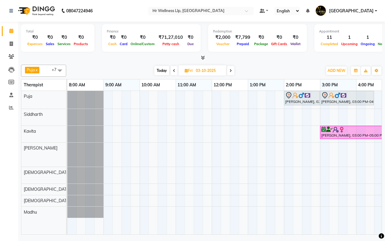
click at [273, 70] on div "Today Fri 03-10-2025" at bounding box center [194, 70] width 250 height 9
click at [161, 72] on span "Today" at bounding box center [161, 70] width 15 height 9
type input "02-10-2025"
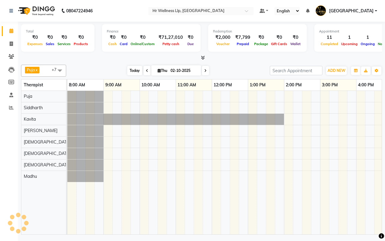
scroll to position [0, 155]
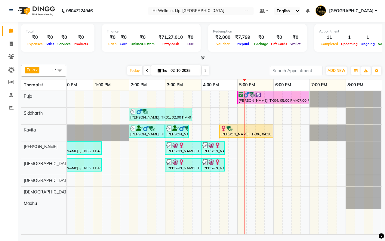
click at [234, 70] on div "Today Thu 02-10-2025" at bounding box center [168, 70] width 198 height 9
click at [177, 71] on input "02-10-2025" at bounding box center [184, 70] width 30 height 9
select select "10"
select select "2025"
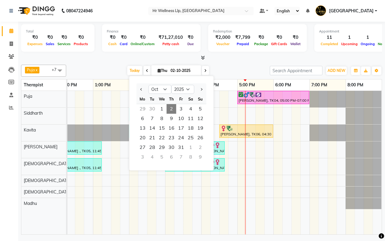
click at [235, 70] on div "Today Thu 02-10-2025 Jan Feb Mar Apr May Jun Jul Aug Sep Oct Nov Dec 2015 2016 …" at bounding box center [168, 70] width 198 height 9
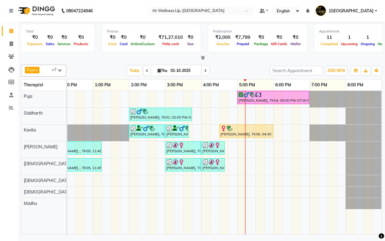
scroll to position [0, 139]
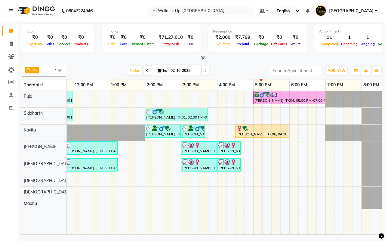
click at [230, 71] on div "Today Thu 02-10-2025" at bounding box center [168, 70] width 198 height 9
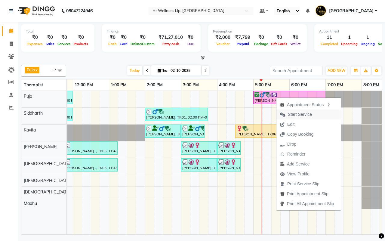
click at [298, 115] on span "Start Service" at bounding box center [300, 114] width 24 height 6
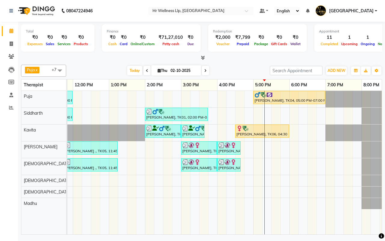
click at [205, 71] on icon at bounding box center [205, 71] width 2 height 4
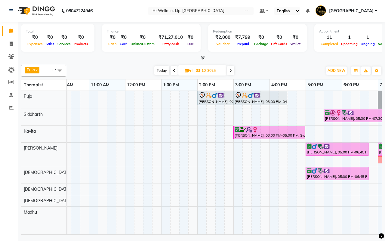
scroll to position [0, 0]
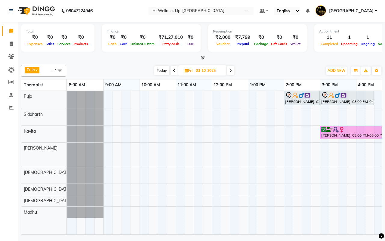
click at [159, 69] on span "Today" at bounding box center [161, 70] width 15 height 9
type input "02-10-2025"
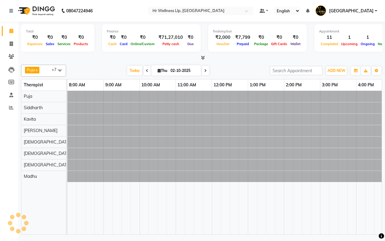
scroll to position [0, 155]
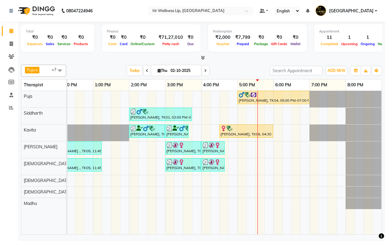
click at [236, 71] on div "Today Thu 02-10-2025" at bounding box center [168, 70] width 198 height 9
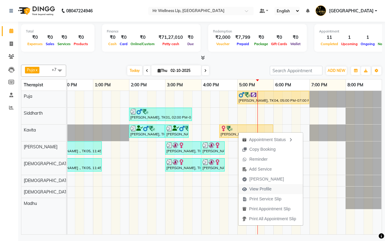
click at [257, 189] on span "View Profile" at bounding box center [260, 189] width 22 height 6
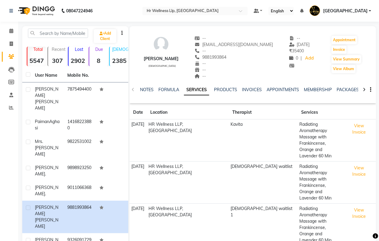
click at [363, 89] on icon at bounding box center [364, 90] width 3 height 4
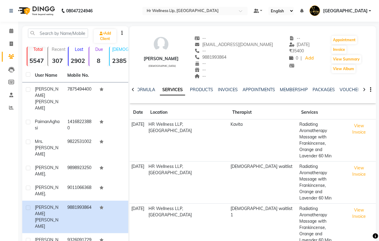
click at [363, 89] on icon at bounding box center [364, 90] width 3 height 4
click at [348, 90] on link "VOUCHERS" at bounding box center [347, 89] width 24 height 5
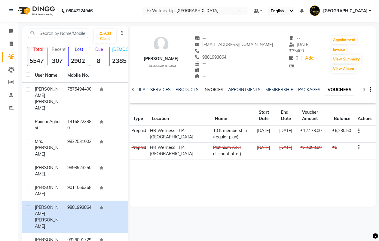
click at [215, 89] on link "INVOICES" at bounding box center [214, 89] width 20 height 5
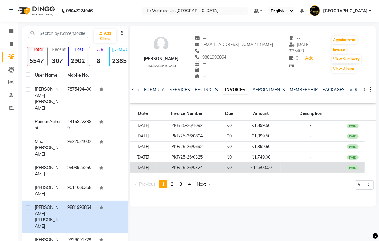
click at [255, 168] on td "₹11,800.00" at bounding box center [260, 167] width 39 height 11
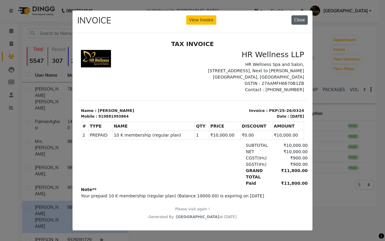
click at [297, 17] on button "Close" at bounding box center [299, 19] width 16 height 9
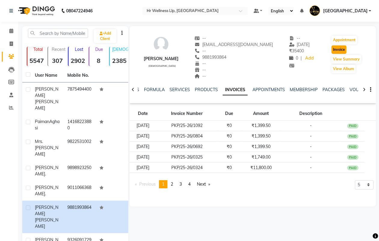
click at [335, 50] on button "Invoice" at bounding box center [339, 49] width 15 height 8
select select "service"
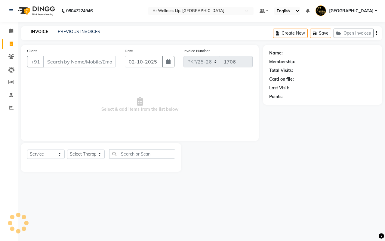
type input "9881993864"
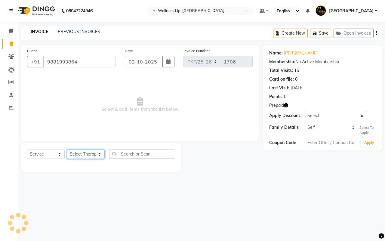
click at [82, 152] on select "Select Therapist Amar Agarwal Female waitlist Female waitlist 1 Hambirrao Mulik…" at bounding box center [86, 153] width 38 height 9
select select "20273"
click at [67, 149] on select "Select Therapist Amar Agarwal Female waitlist Female waitlist 1 Hambirrao Mulik…" at bounding box center [86, 153] width 38 height 9
click at [42, 152] on select "Select Service Product Membership Package Voucher Prepaid Gift Card" at bounding box center [46, 153] width 38 height 9
select select "P"
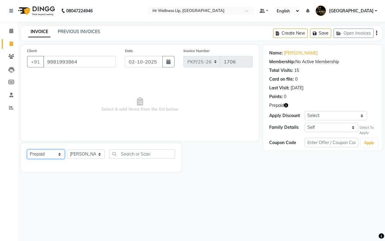
click at [27, 149] on select "Select Service Product Membership Package Voucher Prepaid Gift Card" at bounding box center [46, 153] width 38 height 9
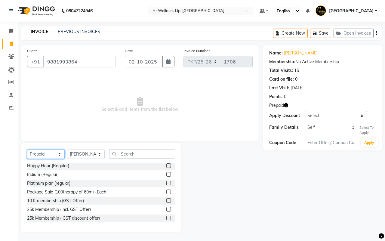
scroll to position [79, 0]
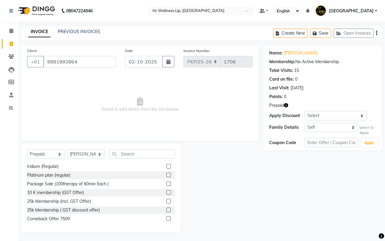
click at [166, 192] on label at bounding box center [168, 192] width 5 height 5
click at [166, 192] on input "checkbox" at bounding box center [168, 193] width 4 height 4
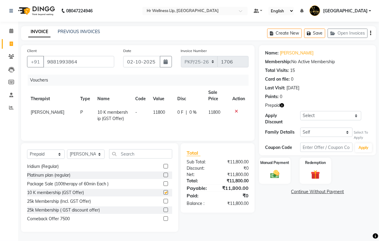
checkbox input "false"
click at [11, 31] on icon at bounding box center [11, 31] width 4 height 5
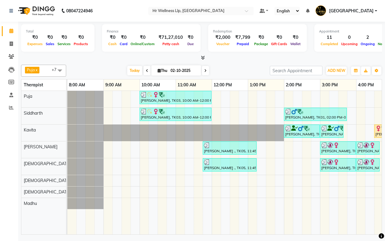
scroll to position [0, 155]
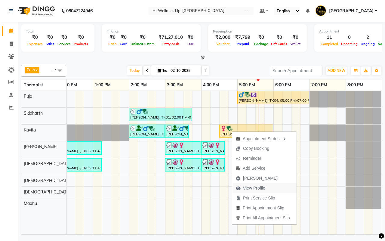
click at [251, 190] on span "View Profile" at bounding box center [254, 188] width 22 height 6
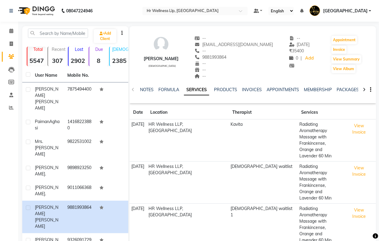
click at [363, 88] on icon at bounding box center [364, 90] width 3 height 4
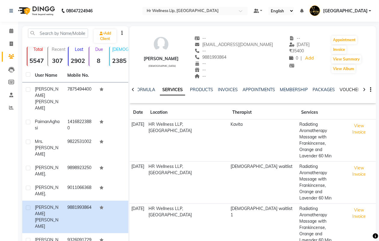
click at [352, 89] on link "VOUCHERS" at bounding box center [352, 89] width 24 height 5
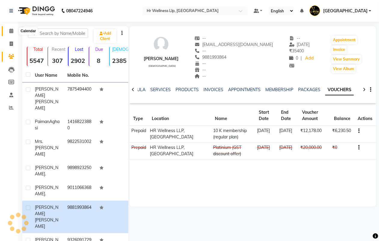
click at [11, 31] on icon at bounding box center [11, 31] width 4 height 5
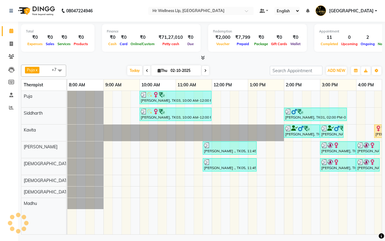
click at [227, 71] on div "Today Thu 02-10-2025" at bounding box center [168, 70] width 198 height 9
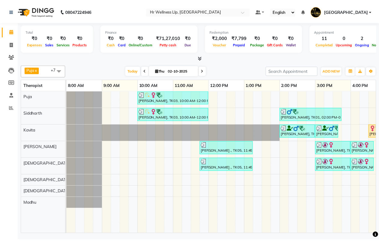
scroll to position [0, 155]
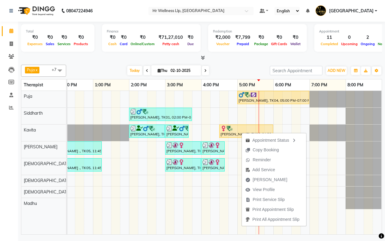
click at [239, 65] on div "Puja x Siddharth x Kavita x Male waitlist x Female waitlist x Kevin x Madhu x F…" at bounding box center [201, 71] width 361 height 12
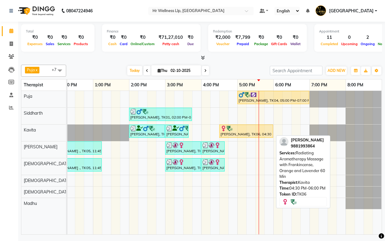
click at [248, 132] on div "[PERSON_NAME], TK06, 04:30 PM-06:00 PM, Radiating Aromatherapy Massage with Fra…" at bounding box center [246, 130] width 53 height 11
select select "1"
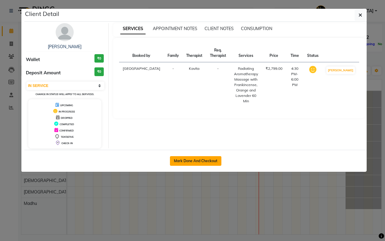
click at [191, 160] on button "Mark Done And Checkout" at bounding box center [195, 161] width 51 height 10
select select "service"
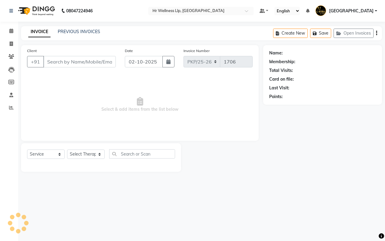
type input "9881993864"
select select "19506"
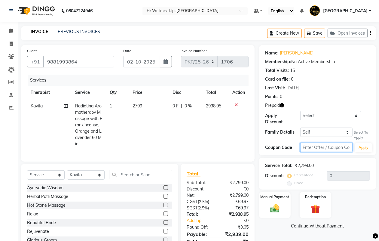
click at [322, 149] on input "text" at bounding box center [326, 147] width 52 height 9
type input "D50%"
click at [362, 149] on button "Apply" at bounding box center [363, 147] width 17 height 9
type input "50"
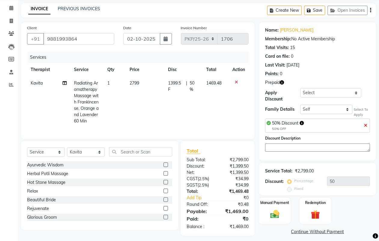
scroll to position [32, 0]
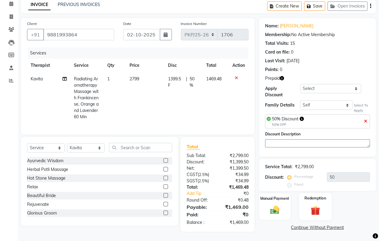
click at [317, 207] on img at bounding box center [315, 211] width 15 height 12
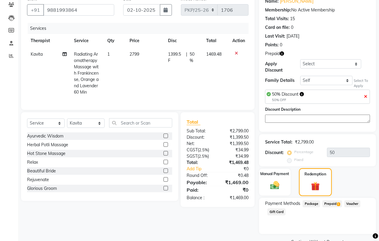
scroll to position [66, 0]
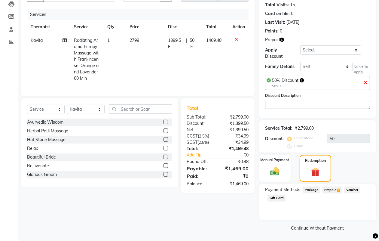
click at [329, 188] on span "Prepaid 1" at bounding box center [333, 189] width 20 height 7
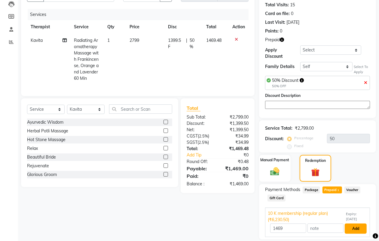
click at [357, 229] on button "Add" at bounding box center [356, 228] width 22 height 10
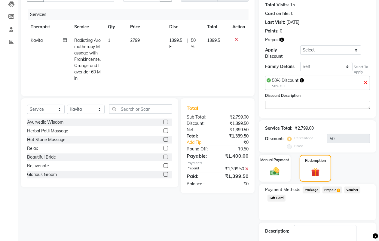
scroll to position [100, 0]
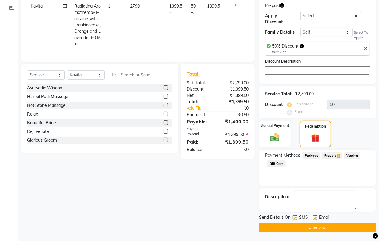
click at [315, 224] on button "Checkout" at bounding box center [317, 227] width 117 height 9
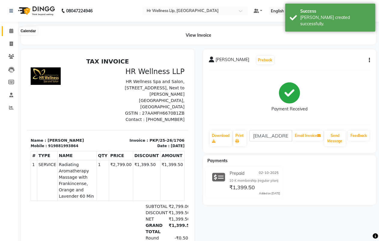
click at [12, 30] on icon at bounding box center [11, 31] width 4 height 5
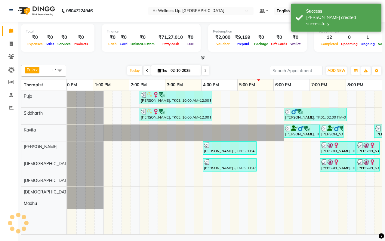
scroll to position [0, 155]
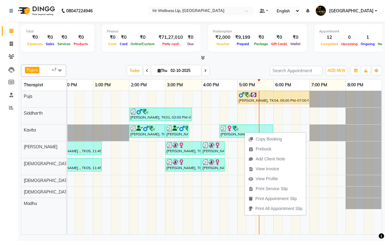
click at [235, 71] on div "Today Thu 02-10-2025" at bounding box center [168, 70] width 198 height 9
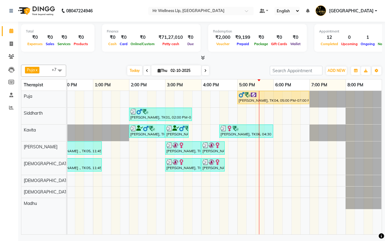
click at [232, 70] on div "Today Thu 02-10-2025" at bounding box center [168, 70] width 198 height 9
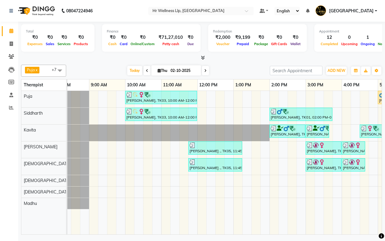
scroll to position [0, 137]
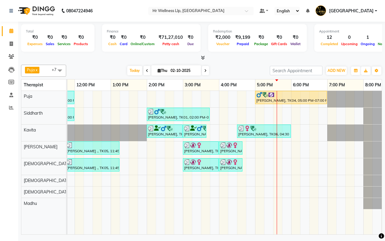
click at [232, 71] on div "Today Thu 02-10-2025" at bounding box center [168, 70] width 198 height 9
click at [206, 71] on span at bounding box center [205, 70] width 7 height 9
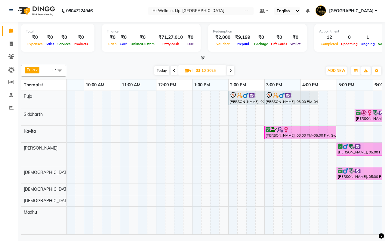
scroll to position [0, 0]
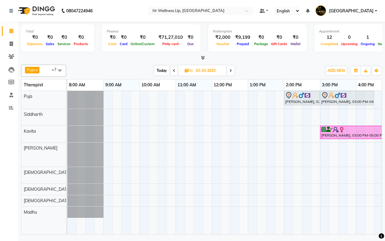
click at [232, 69] on icon at bounding box center [230, 71] width 2 height 4
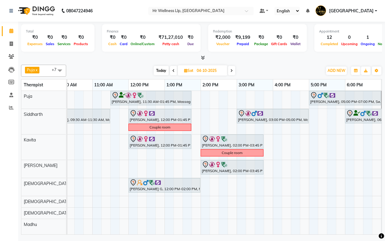
scroll to position [0, 155]
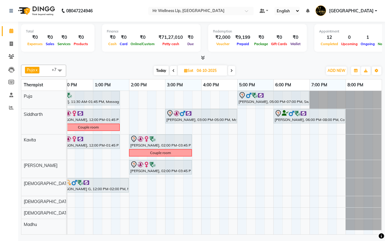
click at [232, 71] on icon at bounding box center [231, 71] width 2 height 4
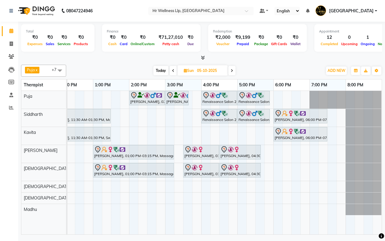
scroll to position [0, 0]
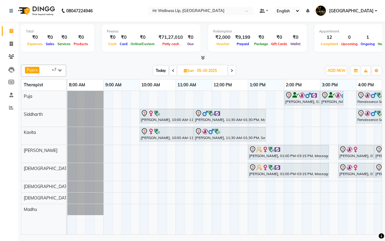
click at [234, 71] on span at bounding box center [231, 70] width 7 height 9
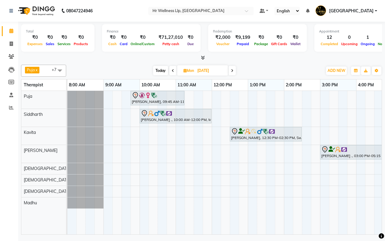
click at [160, 70] on span "Today" at bounding box center [160, 70] width 15 height 9
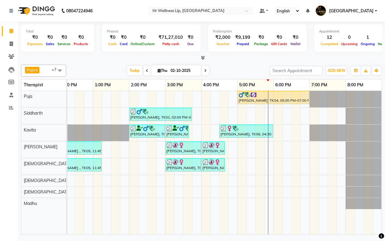
click at [205, 71] on icon at bounding box center [205, 71] width 2 height 4
type input "03-10-2025"
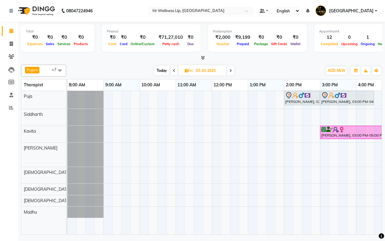
click at [276, 68] on div "Today Fri 03-10-2025" at bounding box center [194, 70] width 250 height 9
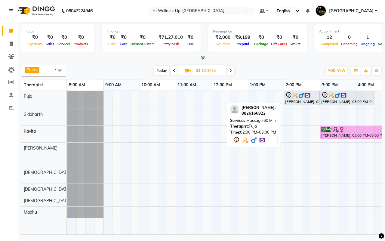
click at [300, 98] on img at bounding box center [301, 95] width 6 height 6
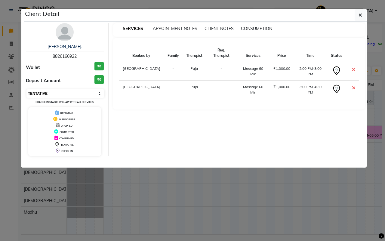
click at [65, 95] on select "Select CONFIRMED TENTATIVE" at bounding box center [65, 93] width 78 height 8
select select "6"
click at [26, 89] on select "Select CONFIRMED TENTATIVE" at bounding box center [65, 93] width 78 height 8
click at [360, 14] on icon "button" at bounding box center [360, 15] width 4 height 5
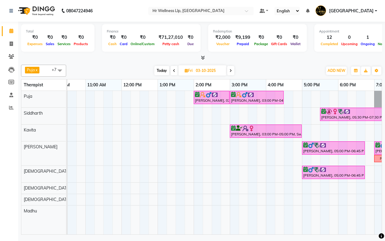
scroll to position [0, 107]
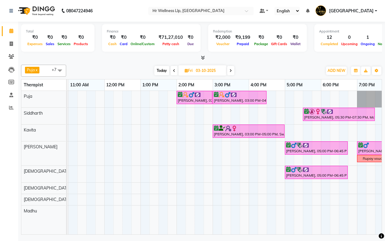
click at [162, 71] on span "Today" at bounding box center [161, 70] width 15 height 9
type input "02-10-2025"
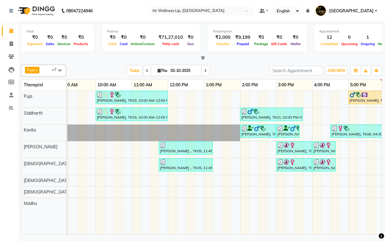
scroll to position [0, 0]
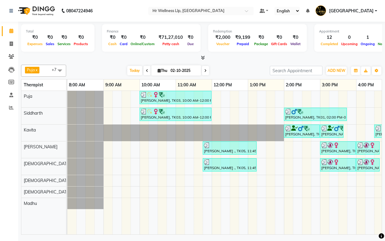
click at [236, 71] on div "Today Thu 02-10-2025" at bounding box center [168, 70] width 198 height 9
click at [131, 69] on span "Today" at bounding box center [134, 70] width 15 height 9
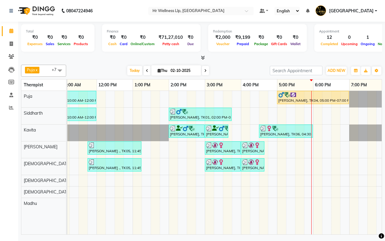
scroll to position [0, 127]
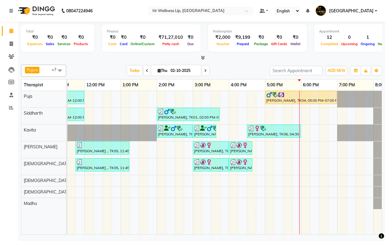
click at [233, 71] on div "Today Thu 02-10-2025" at bounding box center [168, 70] width 198 height 9
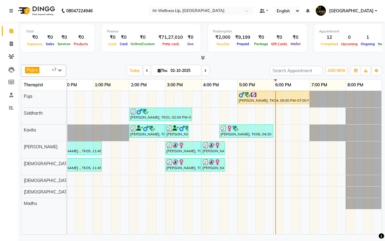
click at [233, 70] on div "Today Thu 02-10-2025" at bounding box center [168, 70] width 198 height 9
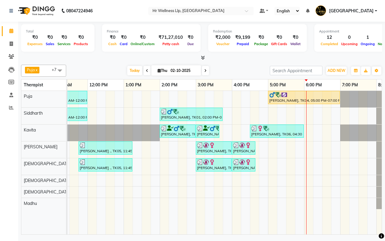
scroll to position [0, 0]
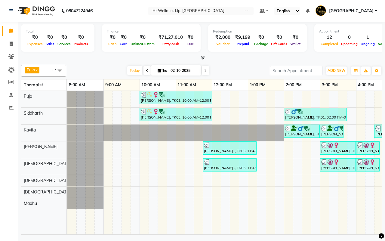
click at [238, 72] on div "Today Thu 02-10-2025" at bounding box center [168, 70] width 198 height 9
click at [132, 70] on span "Today" at bounding box center [134, 70] width 15 height 9
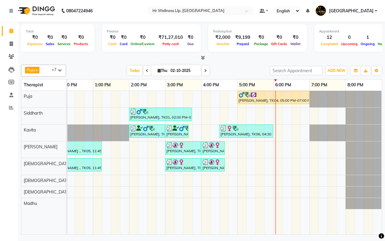
click at [232, 70] on div "Today Thu 02-10-2025" at bounding box center [168, 70] width 198 height 9
click at [233, 71] on div "Today Thu 02-10-2025" at bounding box center [168, 70] width 198 height 9
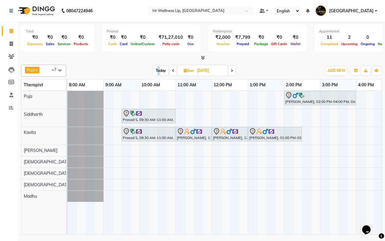
click at [158, 70] on span "Today" at bounding box center [160, 70] width 15 height 9
type input "02-10-2025"
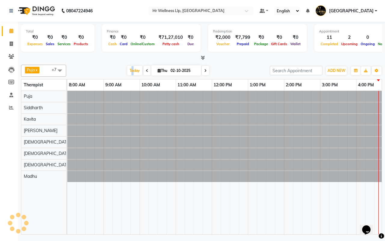
scroll to position [0, 155]
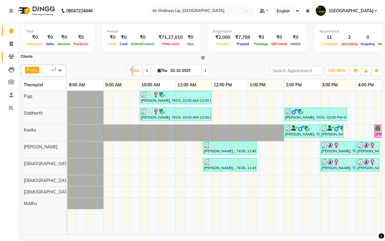
scroll to position [0, 155]
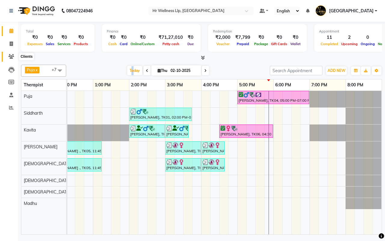
click at [13, 57] on icon at bounding box center [11, 56] width 6 height 5
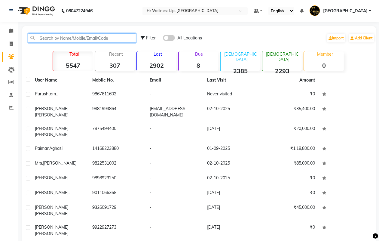
paste input "9370382771"
type input "9370382771"
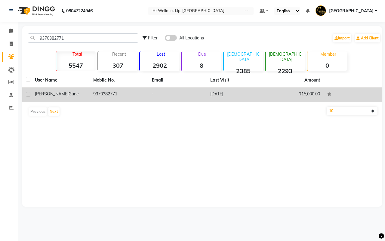
click at [136, 95] on td "9370382771" at bounding box center [119, 94] width 58 height 15
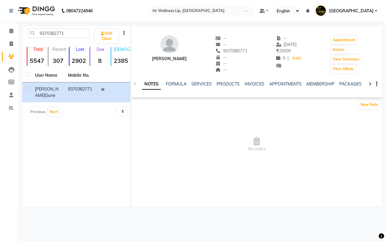
click at [371, 83] on div at bounding box center [370, 84] width 7 height 12
click at [371, 83] on icon at bounding box center [370, 84] width 3 height 4
click at [347, 84] on link "VOUCHERS" at bounding box center [359, 83] width 24 height 5
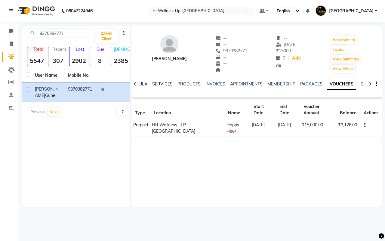
click at [161, 83] on link "SERVICES" at bounding box center [162, 83] width 20 height 5
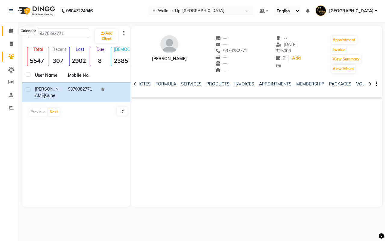
click at [9, 30] on icon at bounding box center [11, 31] width 4 height 5
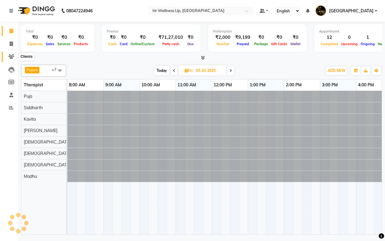
click at [13, 56] on icon at bounding box center [11, 56] width 6 height 5
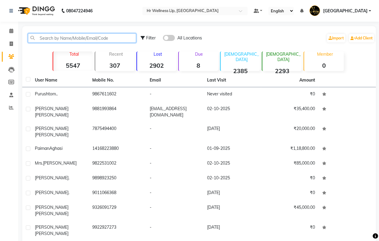
paste input "8390677013"
type input "8390677013"
click at [212, 35] on div "Filter All Locations Import Add Client" at bounding box center [258, 38] width 234 height 19
click at [91, 38] on input "8390677013" at bounding box center [82, 37] width 108 height 9
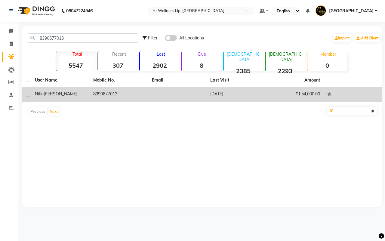
click at [116, 91] on td "8390677013" at bounding box center [119, 94] width 58 height 15
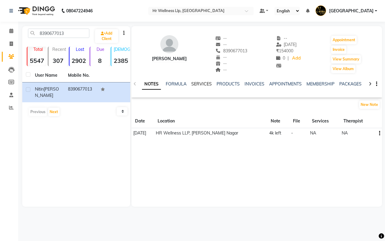
click at [193, 83] on link "SERVICES" at bounding box center [201, 83] width 20 height 5
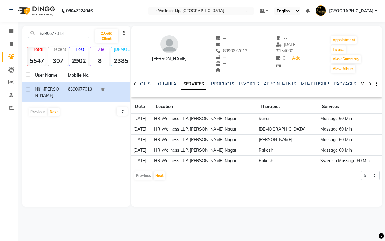
click at [363, 83] on link "VOUCHERS" at bounding box center [373, 83] width 24 height 5
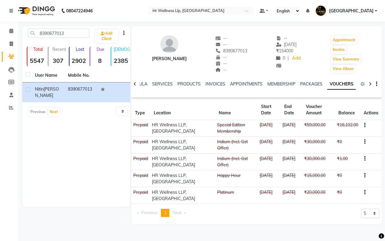
click at [366, 124] on td at bounding box center [371, 128] width 22 height 17
click at [364, 125] on icon "button" at bounding box center [364, 125] width 1 height 0
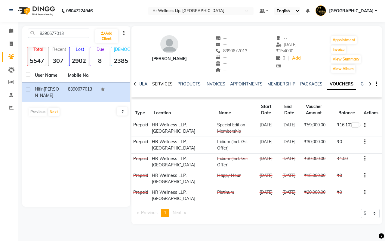
click at [160, 82] on link "SERVICES" at bounding box center [162, 83] width 20 height 5
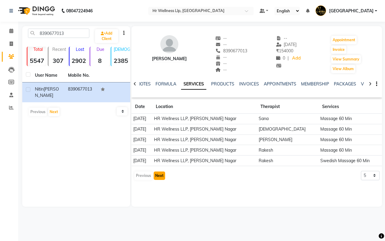
click at [158, 175] on button "Next" at bounding box center [159, 175] width 11 height 8
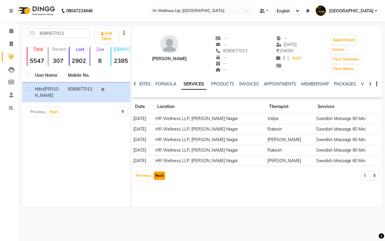
click at [158, 175] on button "Next" at bounding box center [159, 175] width 11 height 8
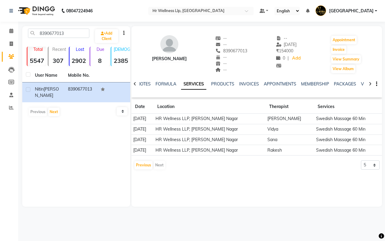
click at [159, 166] on div "Previous Next" at bounding box center [150, 165] width 32 height 10
click at [142, 166] on button "Previous" at bounding box center [143, 165] width 18 height 8
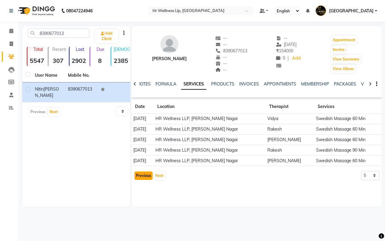
click at [141, 176] on button "Previous" at bounding box center [143, 175] width 18 height 8
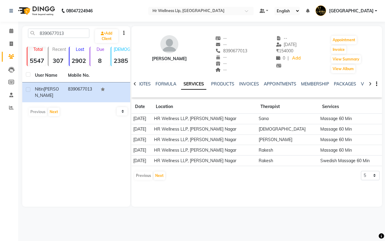
click at [141, 176] on div "Previous Next" at bounding box center [150, 176] width 32 height 10
click at [362, 82] on link "VOUCHERS" at bounding box center [373, 83] width 24 height 5
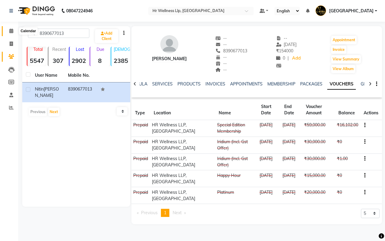
click at [10, 31] on icon at bounding box center [11, 31] width 4 height 5
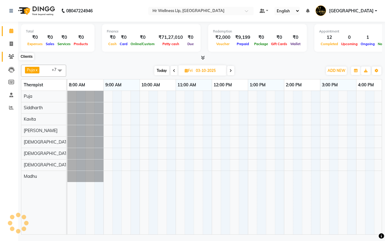
click at [11, 57] on icon at bounding box center [11, 56] width 6 height 5
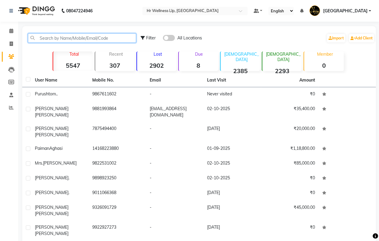
paste input "9930029472"
